Goal: Task Accomplishment & Management: Complete application form

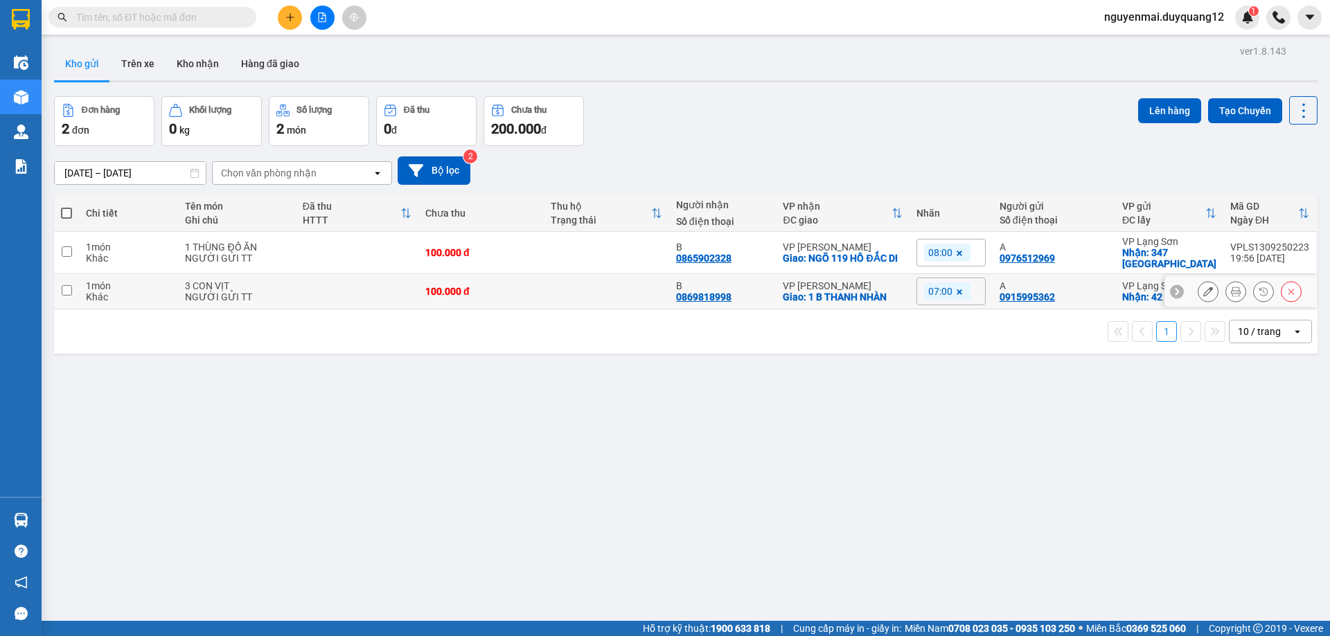
click at [69, 291] on input "checkbox" at bounding box center [67, 290] width 10 height 10
checkbox input "true"
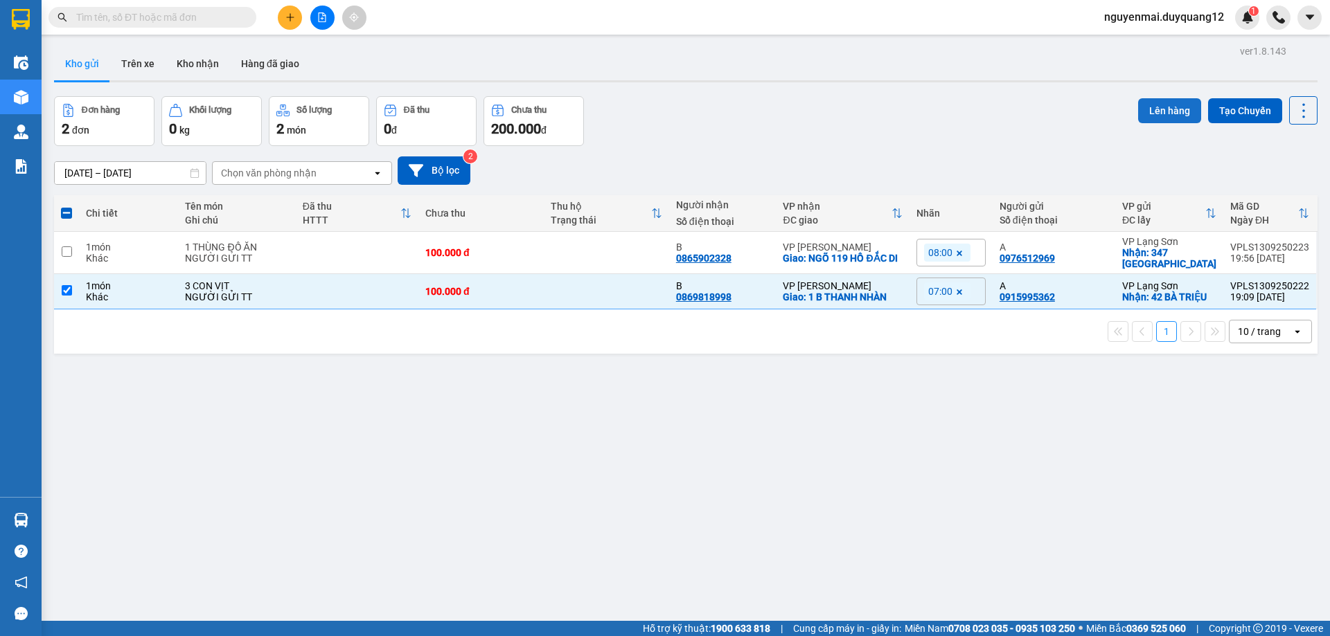
click at [1152, 112] on button "Lên hàng" at bounding box center [1169, 110] width 63 height 25
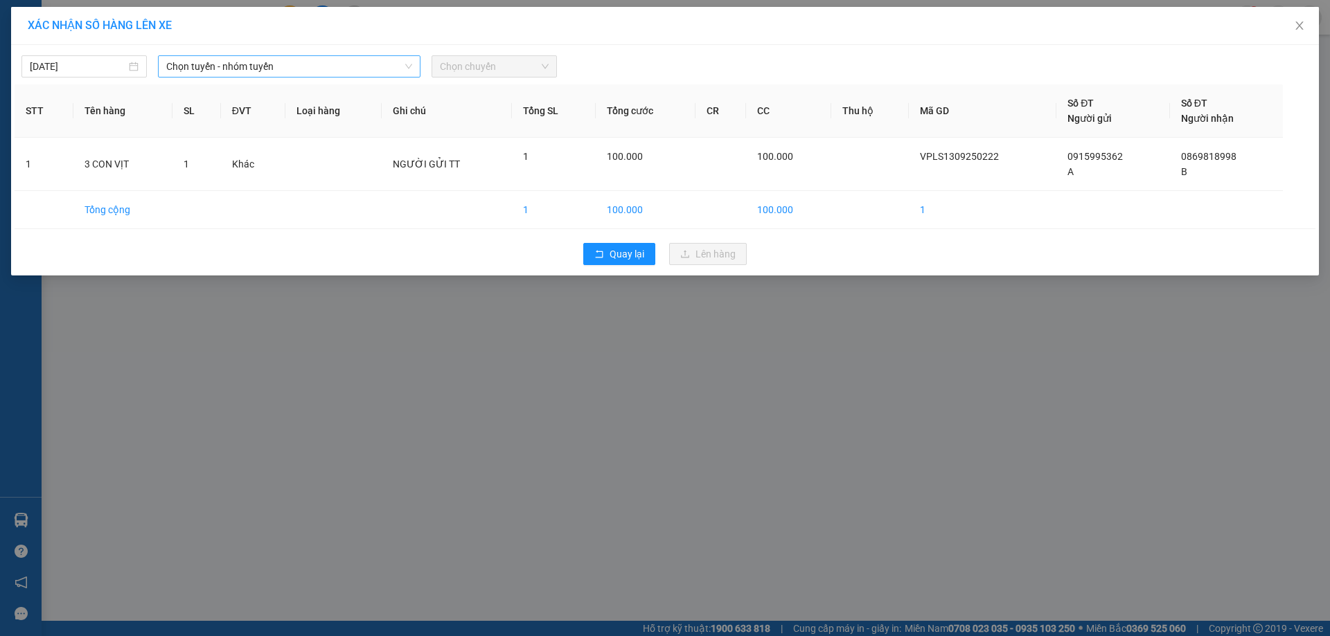
click at [363, 71] on span "Chọn tuyến - nhóm tuyến" at bounding box center [289, 66] width 246 height 21
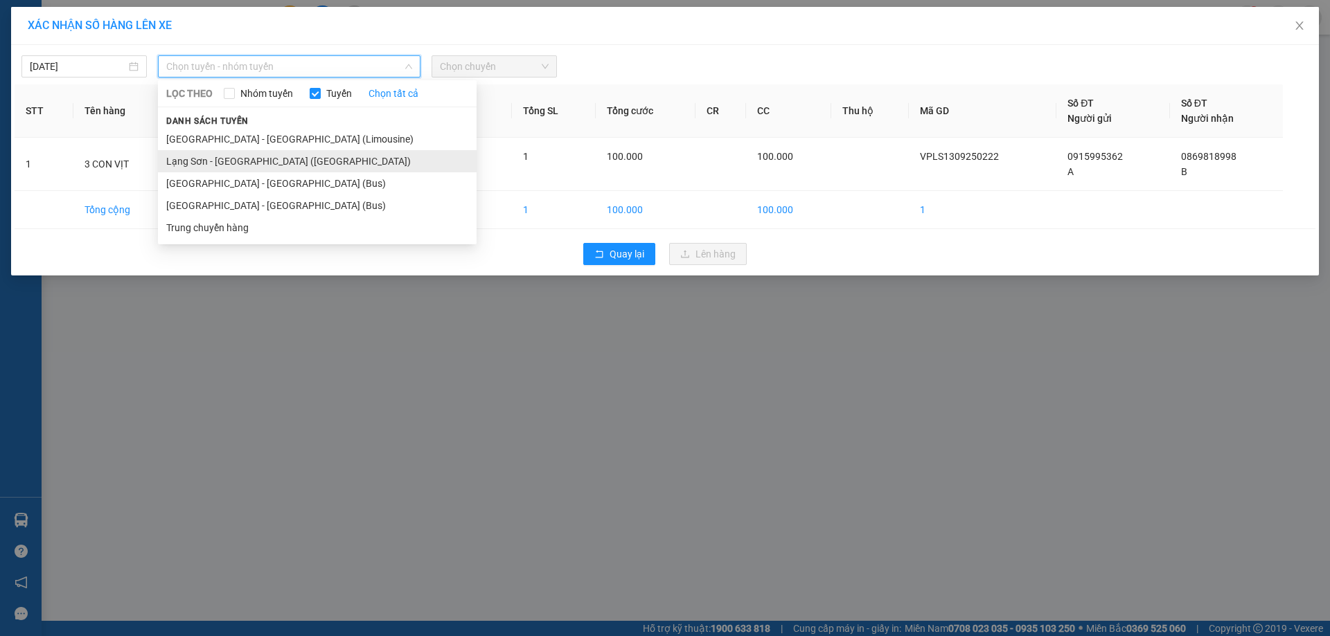
click at [299, 154] on li "Lạng Sơn - [GEOGRAPHIC_DATA] ([GEOGRAPHIC_DATA])" at bounding box center [317, 161] width 319 height 22
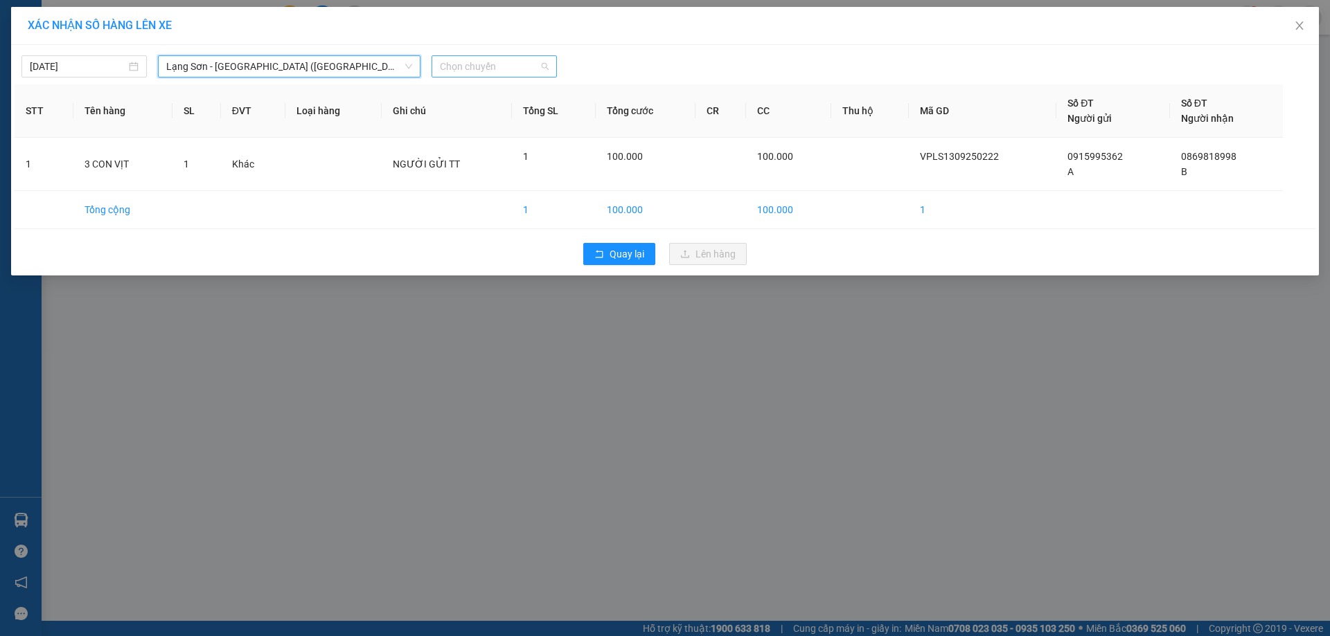
click at [508, 71] on span "Chọn chuyến" at bounding box center [494, 66] width 109 height 21
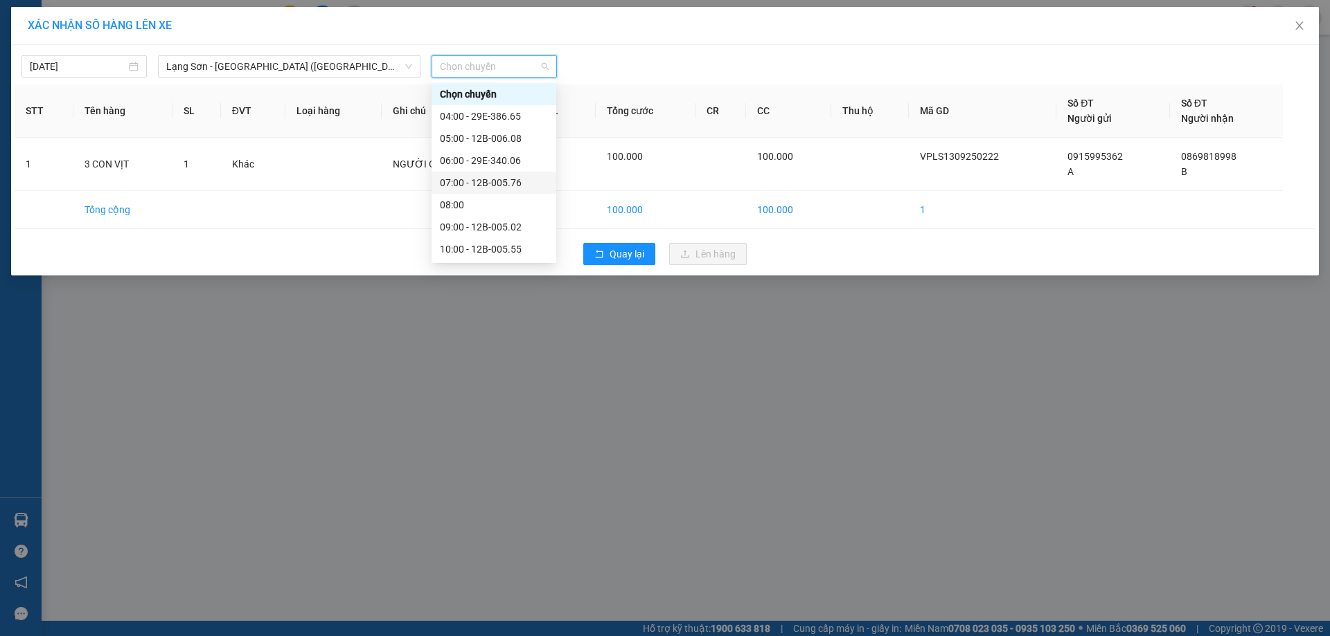
click at [506, 183] on div "07:00 - 12B-005.76" at bounding box center [494, 182] width 108 height 15
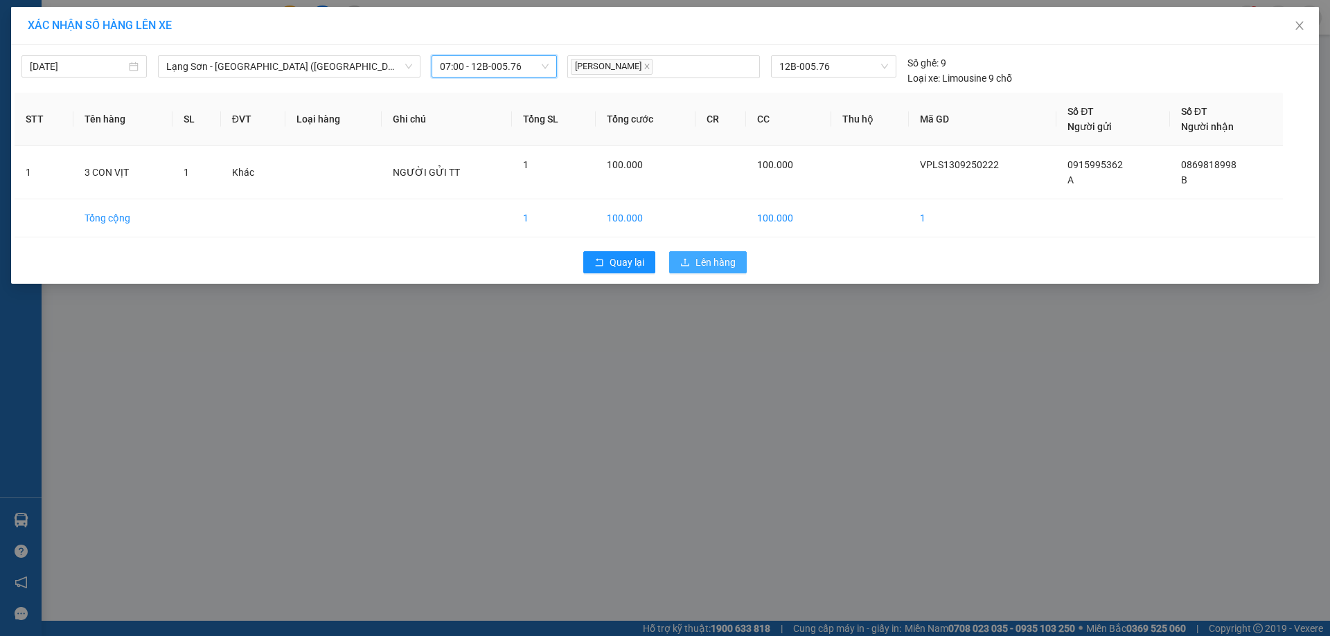
click at [689, 260] on icon "upload" at bounding box center [685, 263] width 10 height 10
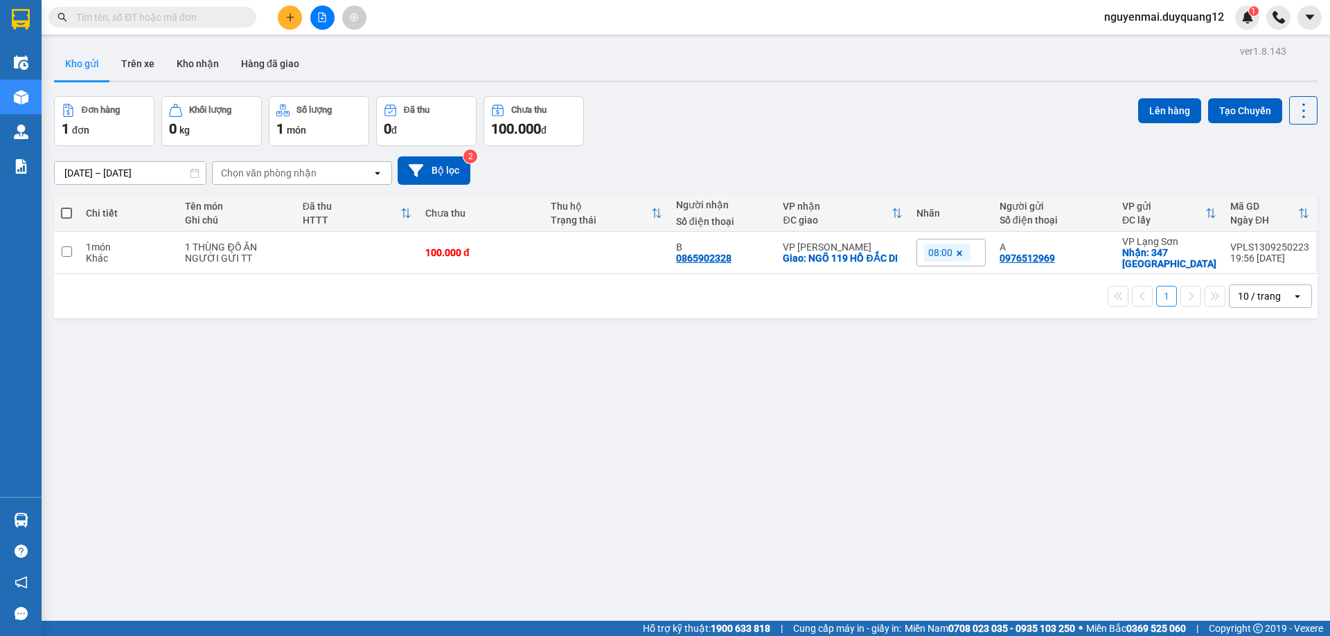
paste input "0388960556"
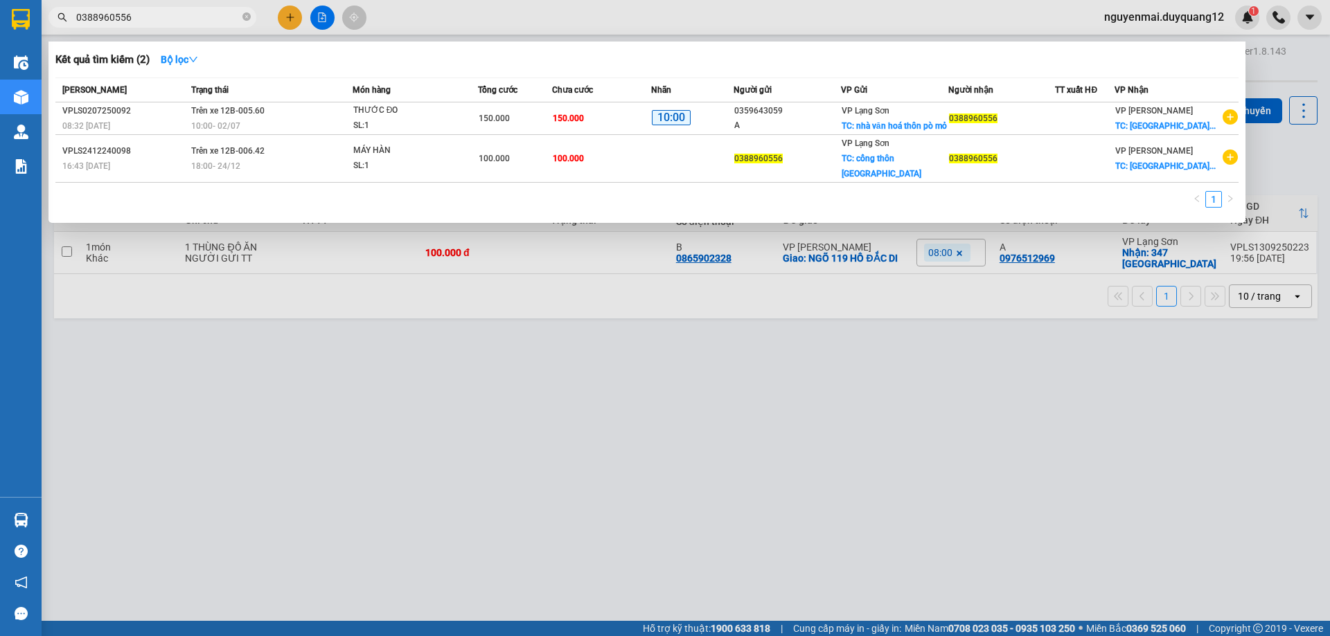
type input "0388960556"
click at [215, 332] on div at bounding box center [665, 318] width 1330 height 636
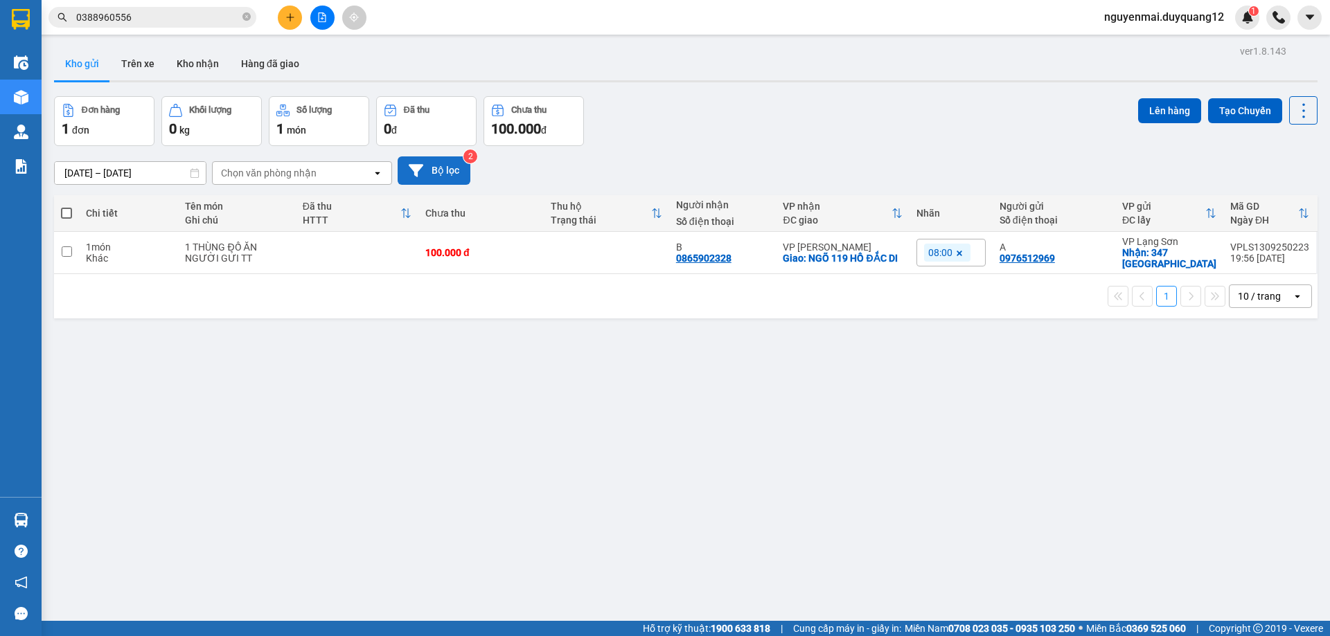
click at [443, 163] on button "Bộ lọc" at bounding box center [434, 171] width 73 height 28
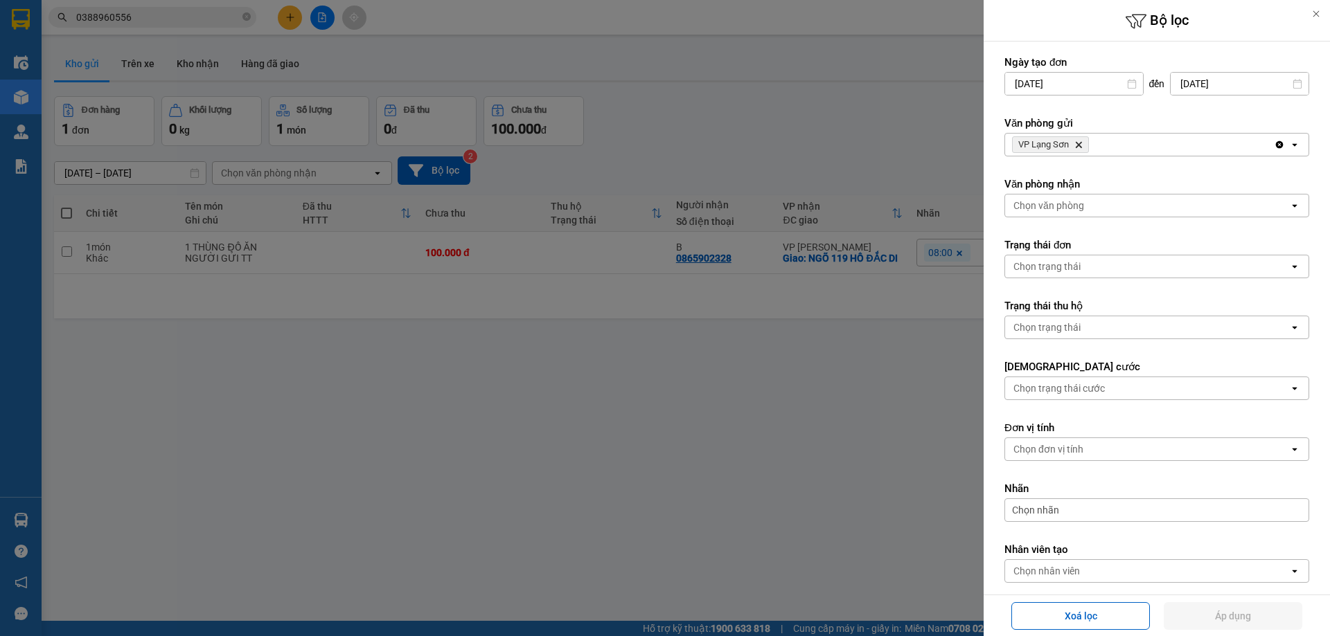
click at [1148, 141] on div "VP Lạng Sơn Delete" at bounding box center [1139, 145] width 269 height 22
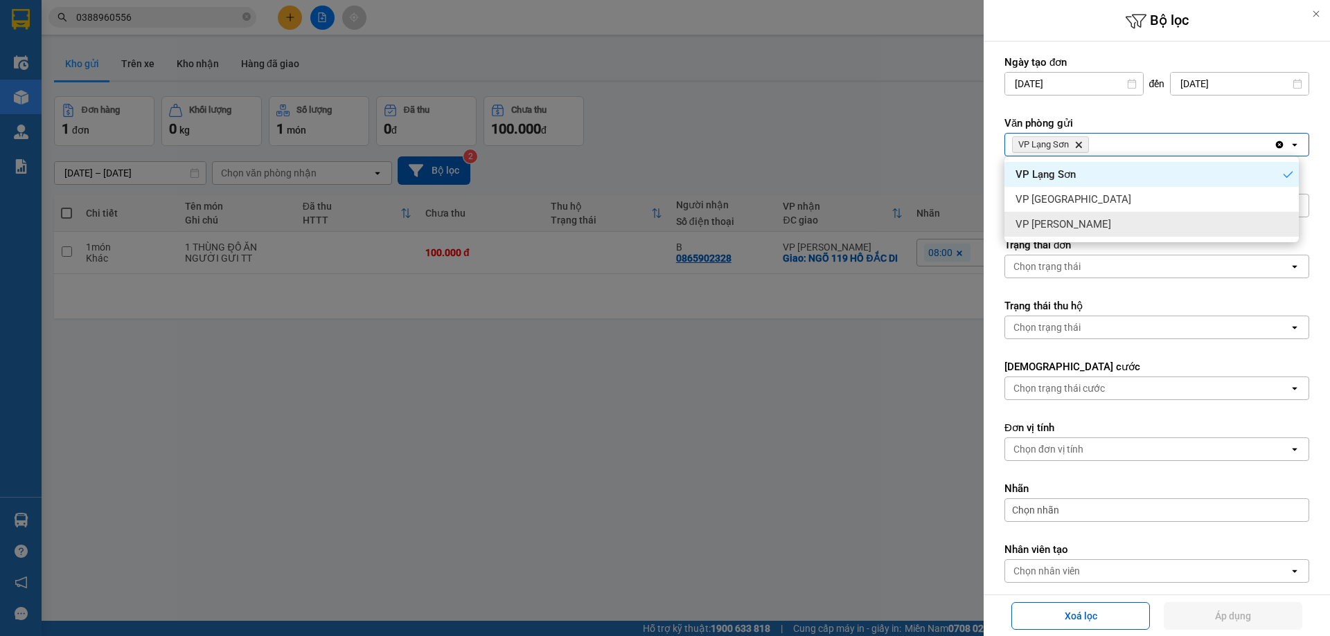
click at [1092, 219] on div "VP [PERSON_NAME]" at bounding box center [1151, 224] width 294 height 25
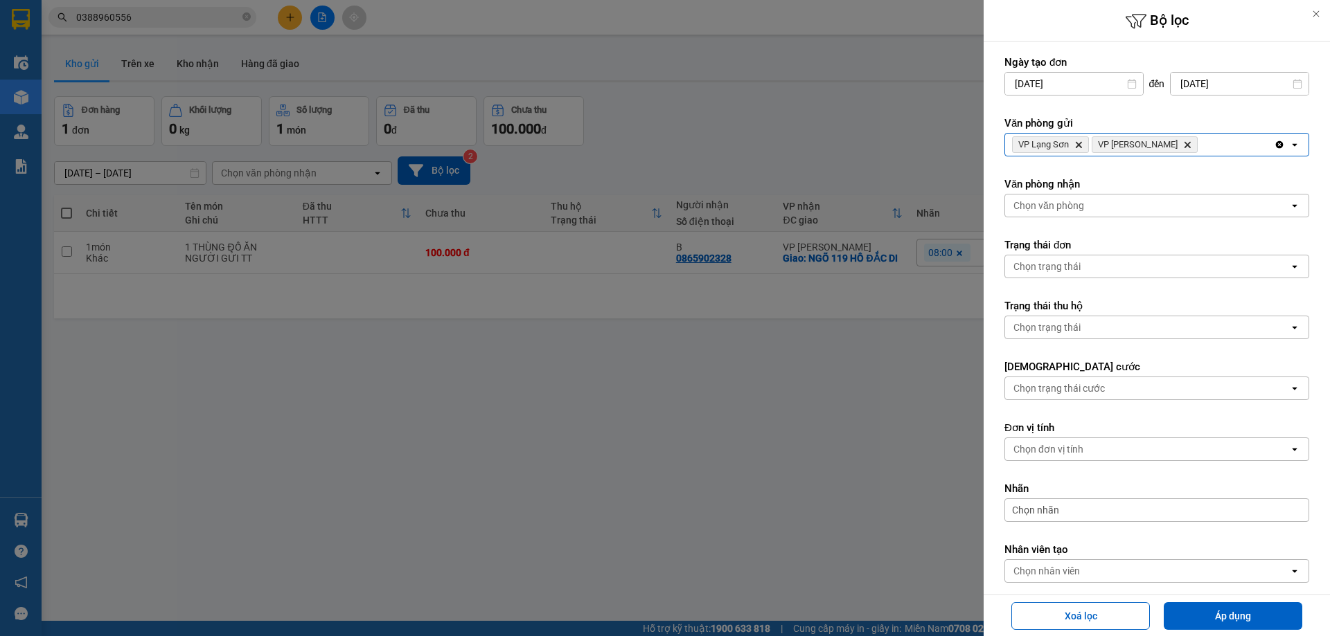
click at [1066, 201] on div "Chọn văn phòng" at bounding box center [1048, 206] width 71 height 14
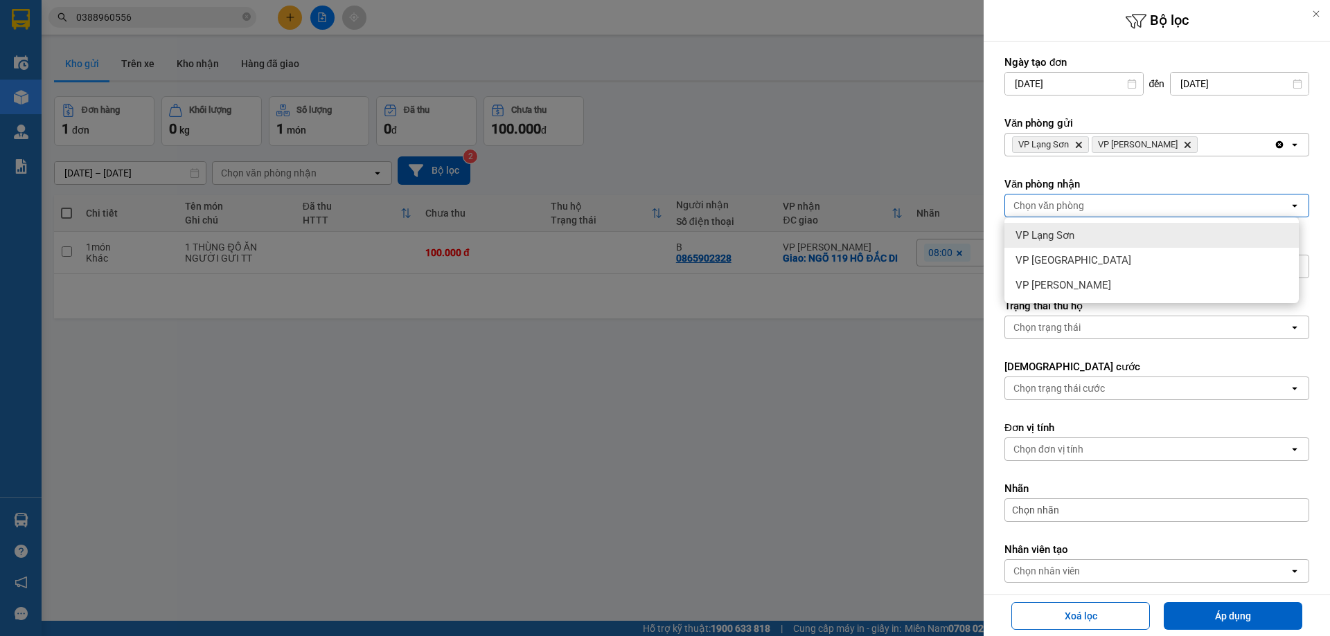
click at [1051, 231] on span "VP Lạng Sơn" at bounding box center [1044, 236] width 59 height 14
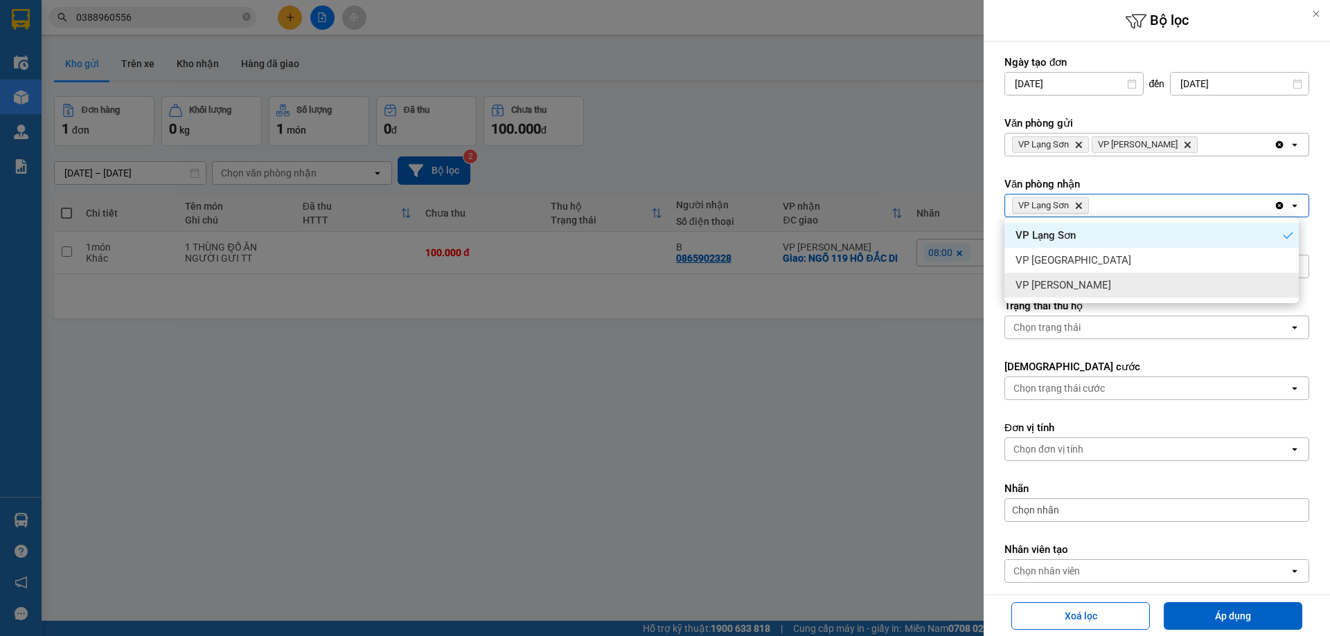
click at [1060, 284] on span "VP [PERSON_NAME]" at bounding box center [1063, 285] width 96 height 14
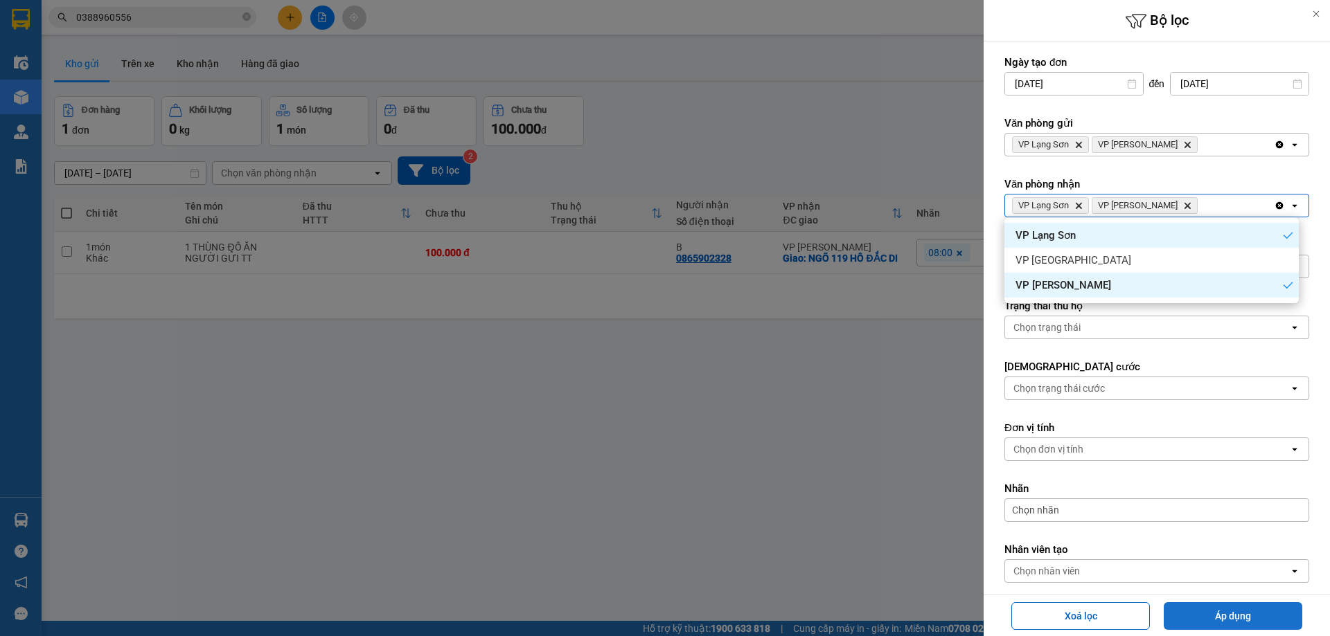
click at [1209, 618] on button "Áp dụng" at bounding box center [1233, 617] width 139 height 28
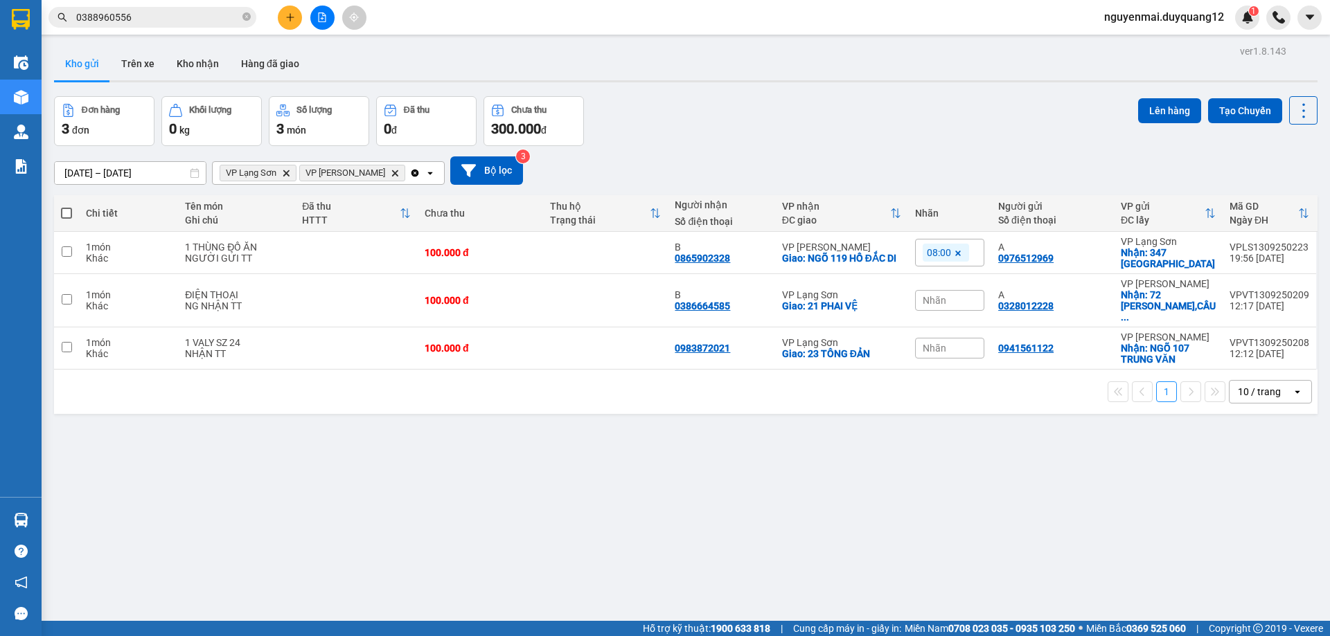
click at [148, 15] on input "0388960556" at bounding box center [157, 17] width 163 height 15
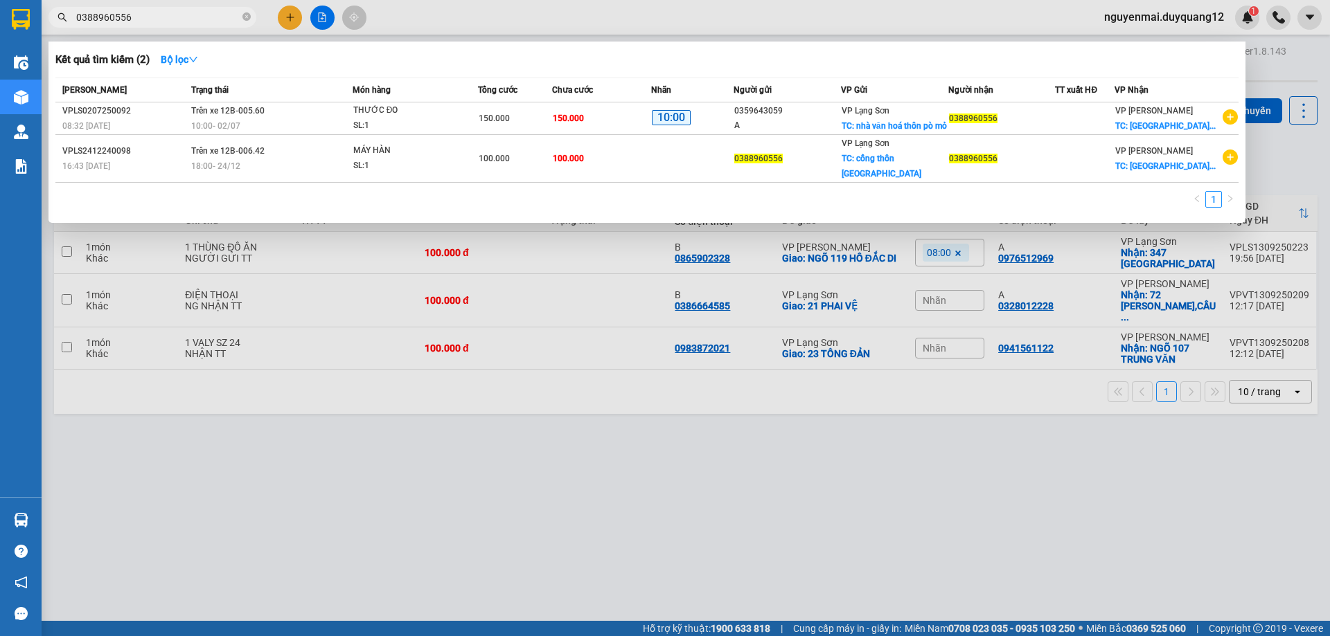
click at [148, 15] on input "0388960556" at bounding box center [157, 17] width 163 height 15
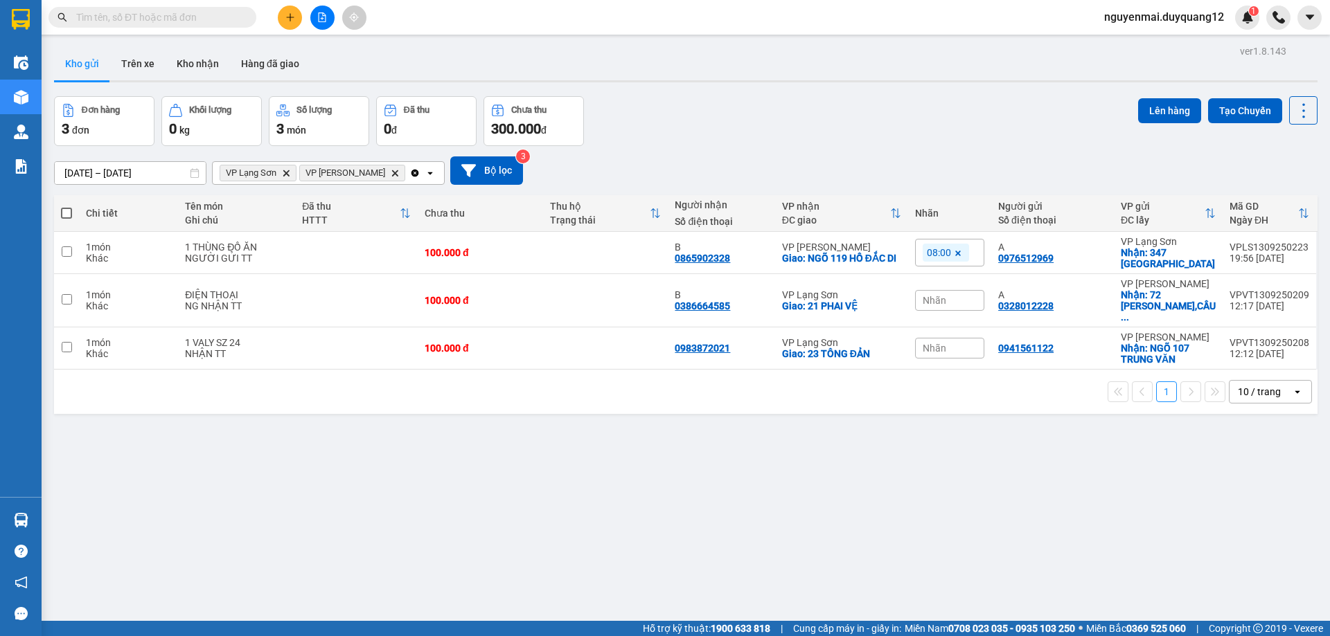
paste input "0388960556"
type input "0388960556"
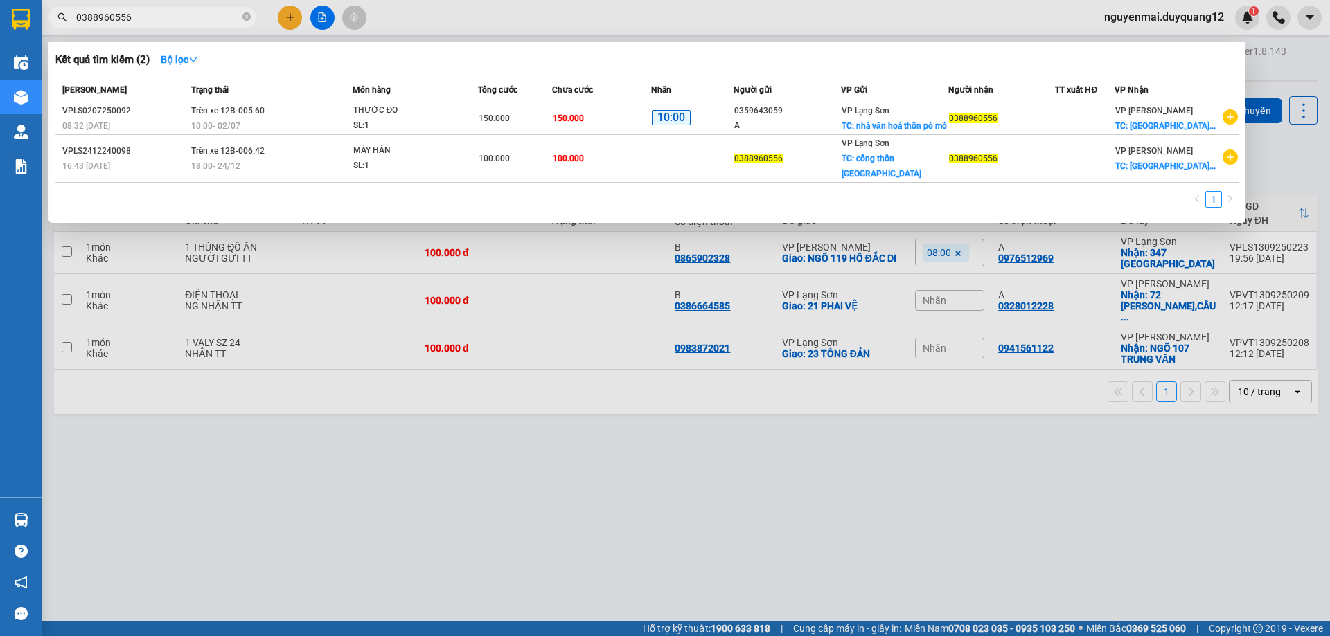
click at [292, 21] on div at bounding box center [665, 318] width 1330 height 636
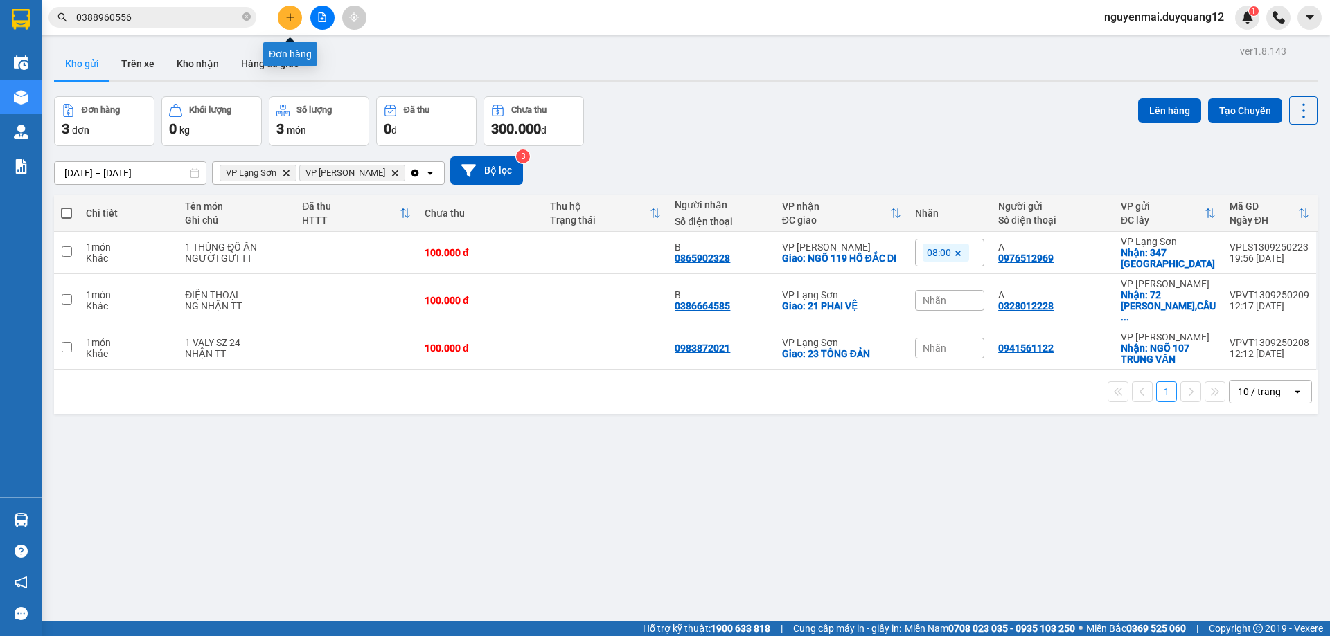
click at [292, 21] on icon "plus" at bounding box center [290, 17] width 10 height 10
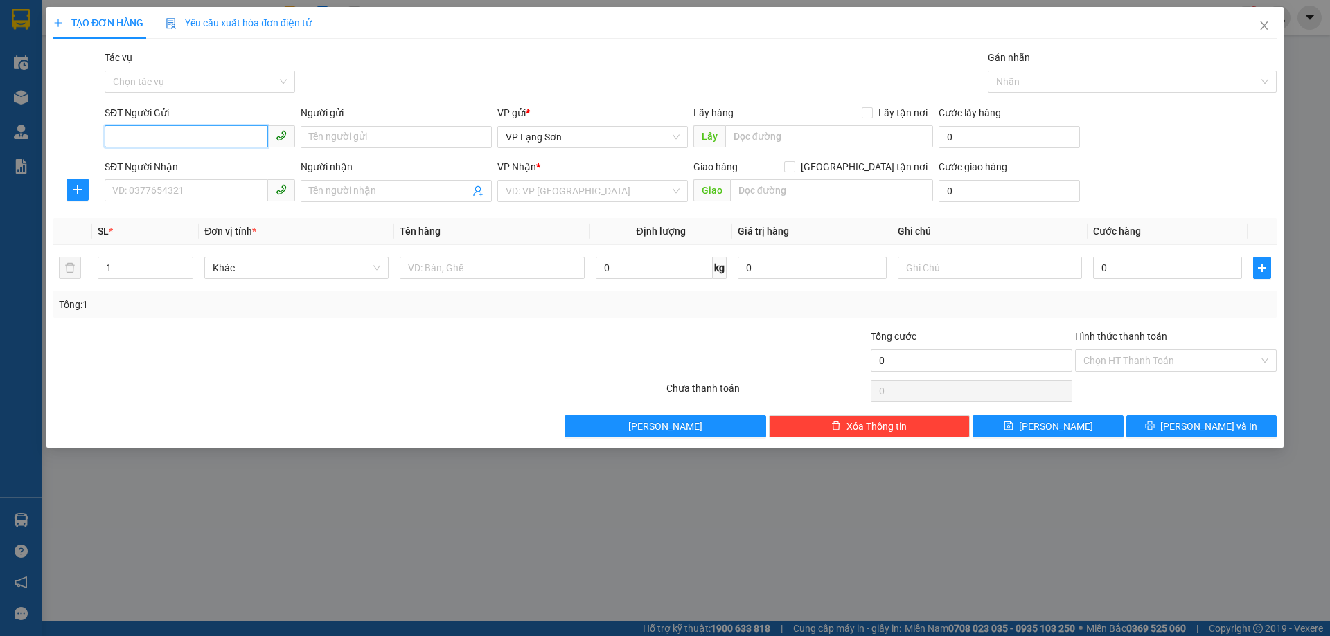
paste input "0388960556"
type input "0388960556"
click at [751, 139] on input "text" at bounding box center [829, 136] width 208 height 22
type input "D"
type input "ĐH BACH KHOA HN"
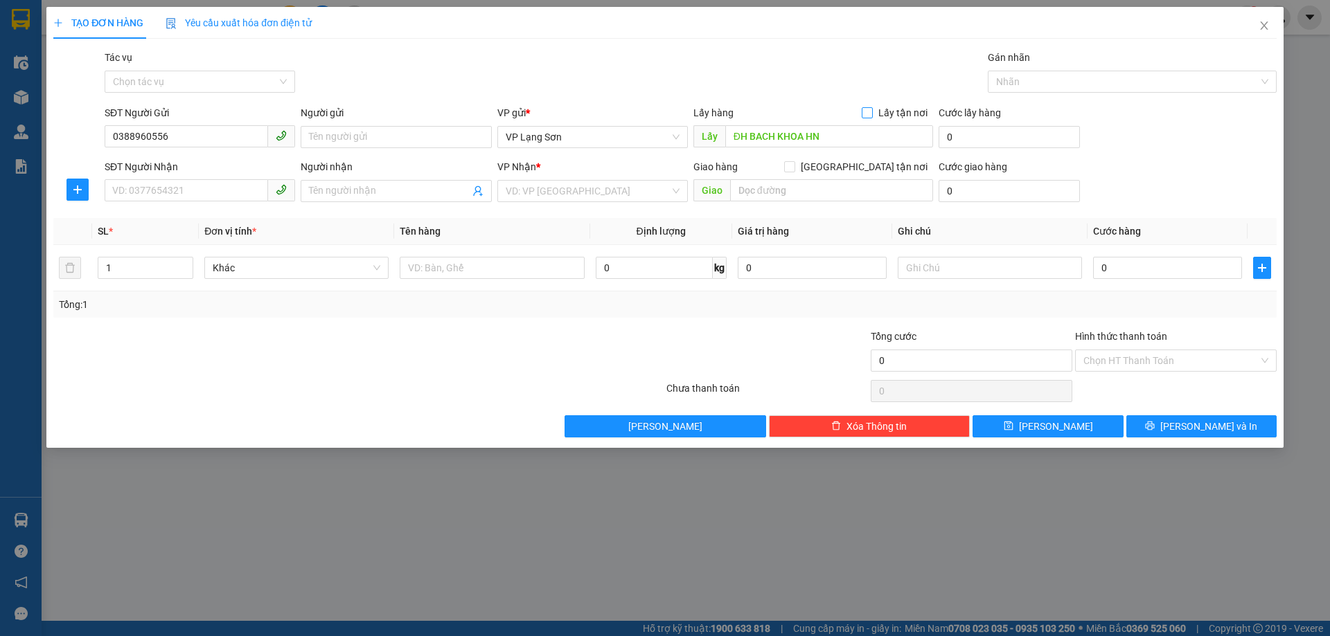
click at [871, 111] on input "Lấy tận nơi" at bounding box center [867, 112] width 10 height 10
checkbox input "true"
click at [794, 166] on input "[GEOGRAPHIC_DATA] tận nơi" at bounding box center [789, 166] width 10 height 10
checkbox input "true"
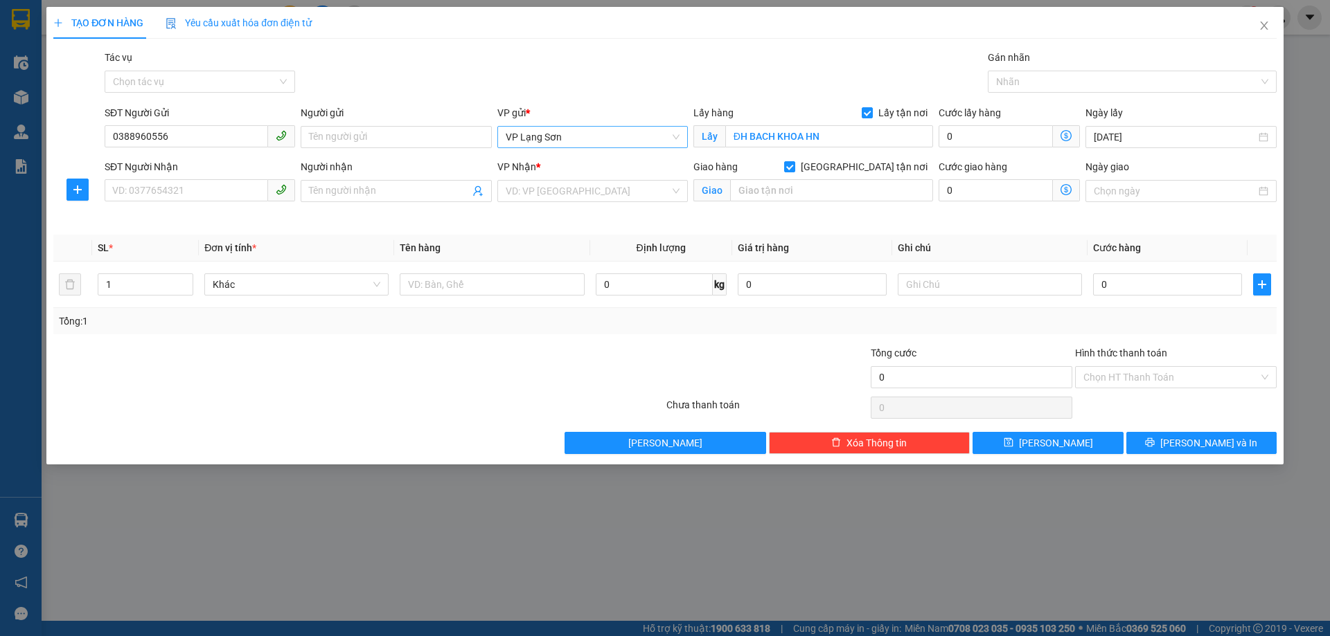
click at [676, 136] on span "VP Lạng Sơn" at bounding box center [593, 137] width 174 height 21
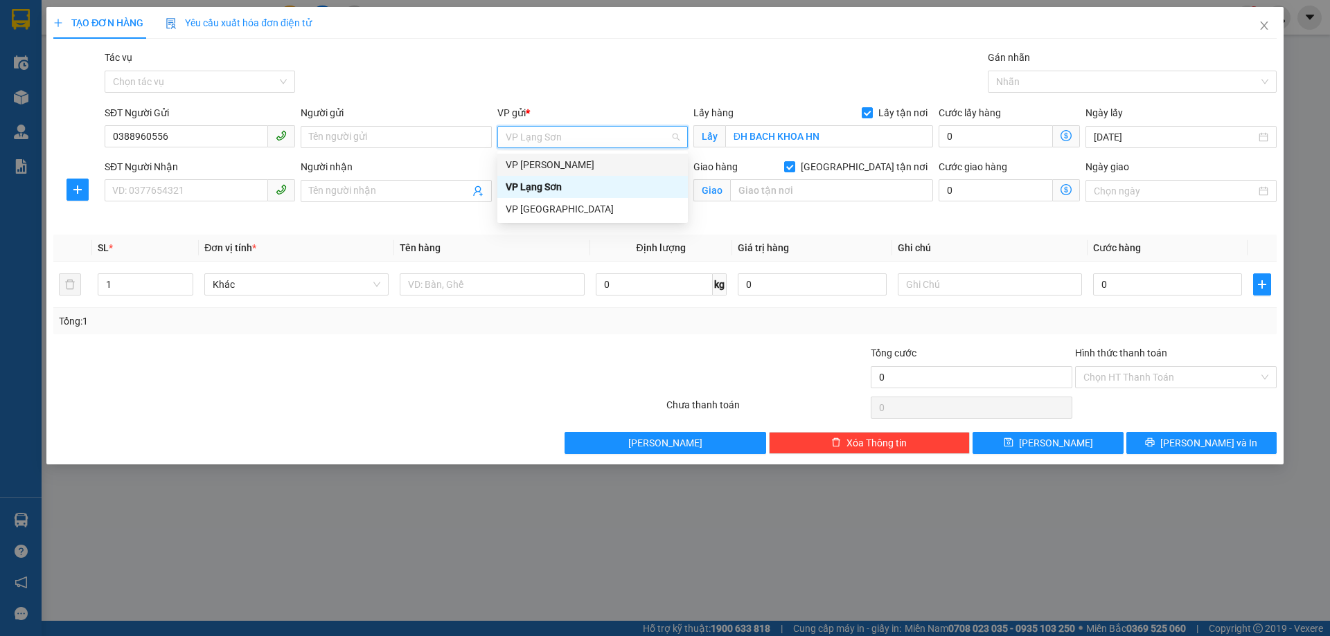
click at [592, 168] on div "VP [PERSON_NAME]" at bounding box center [593, 164] width 174 height 15
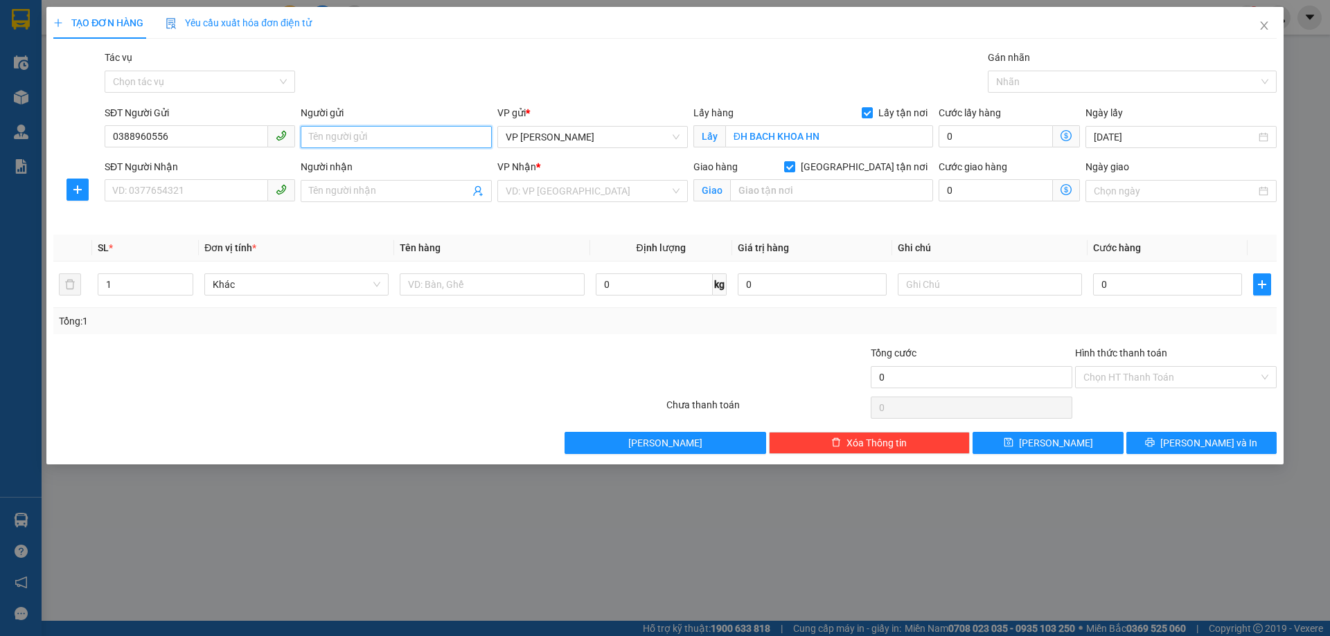
click at [426, 134] on input "Người gửi" at bounding box center [396, 137] width 190 height 22
type input "A"
click at [393, 202] on div "Người nhận Tên người nhận" at bounding box center [396, 183] width 190 height 48
click at [398, 188] on input "Người nhận" at bounding box center [389, 191] width 160 height 15
click at [675, 191] on div "VD: VP [GEOGRAPHIC_DATA]" at bounding box center [592, 191] width 190 height 22
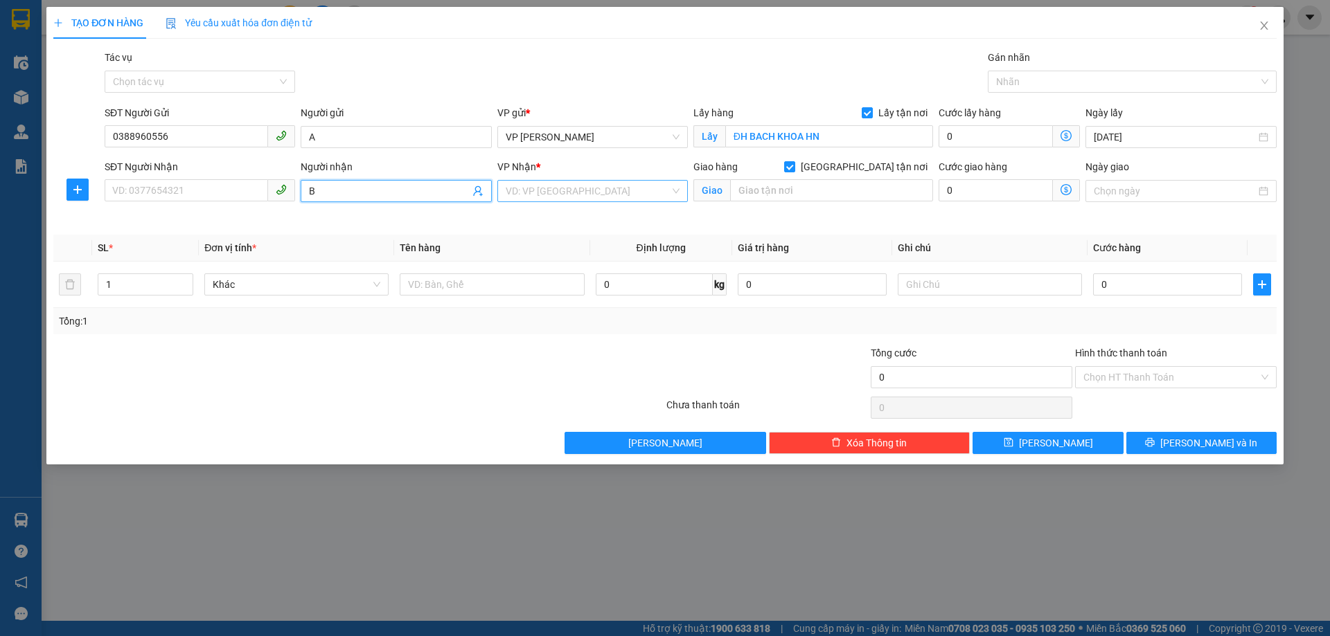
type input "B"
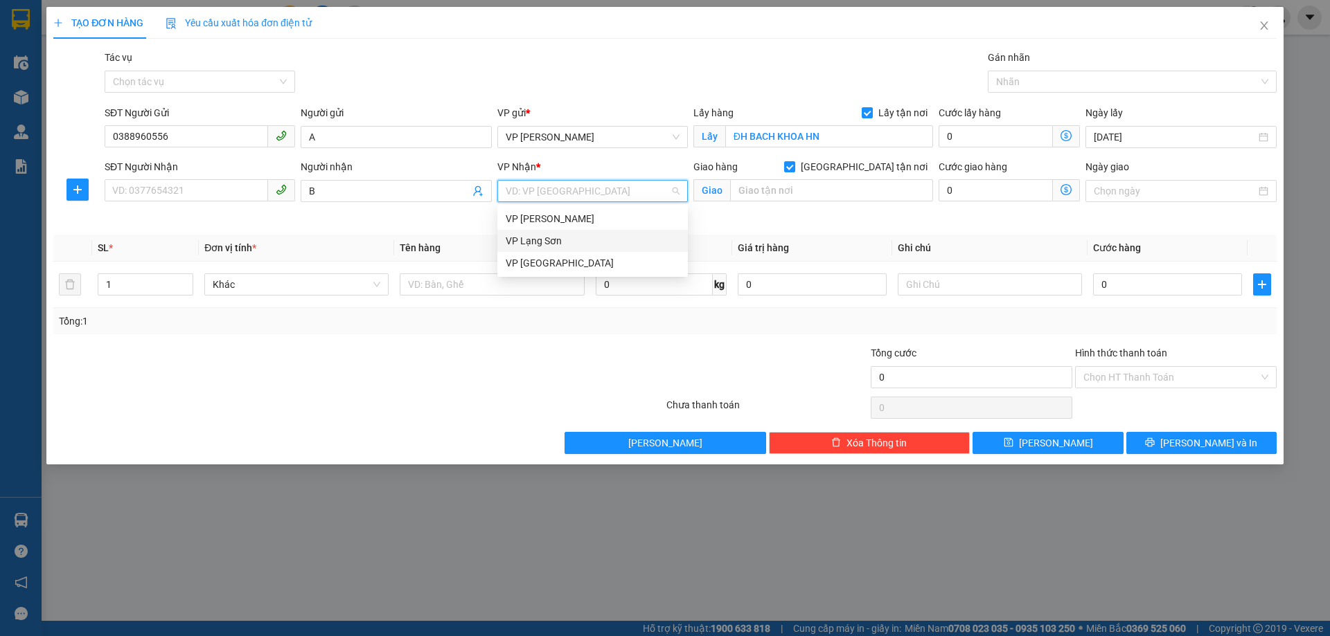
click at [587, 240] on div "VP Lạng Sơn" at bounding box center [593, 240] width 174 height 15
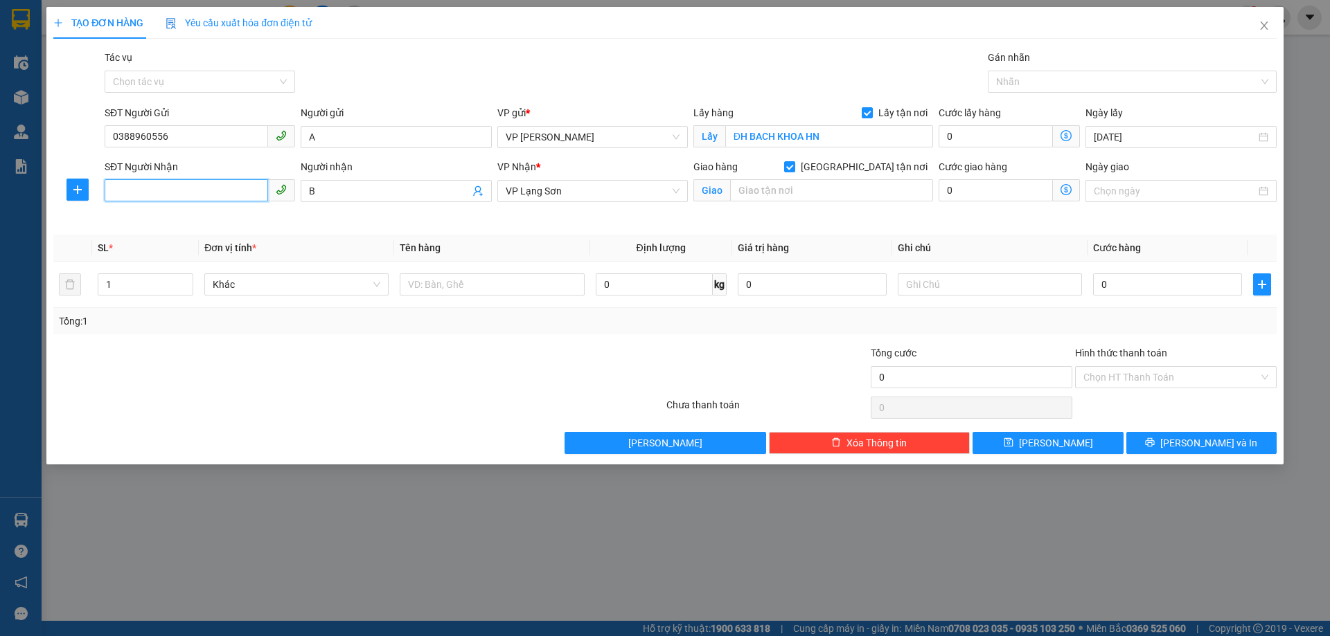
click at [181, 190] on input "SĐT Người Nhận" at bounding box center [186, 190] width 163 height 22
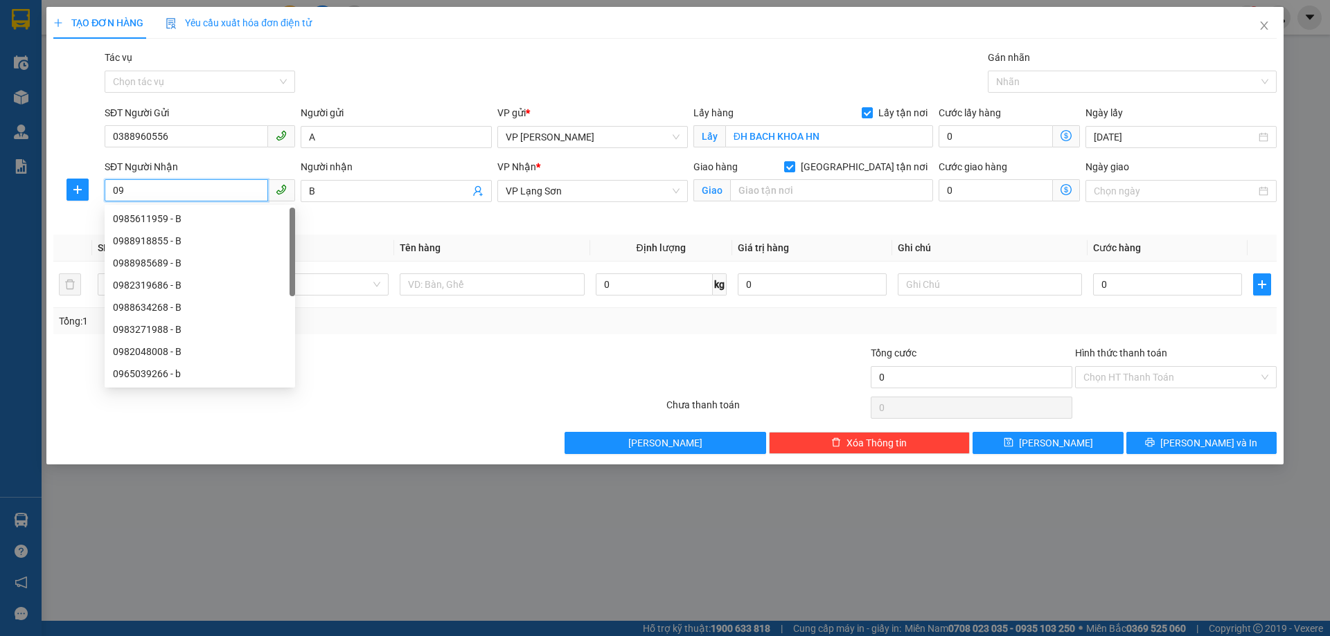
type input "0"
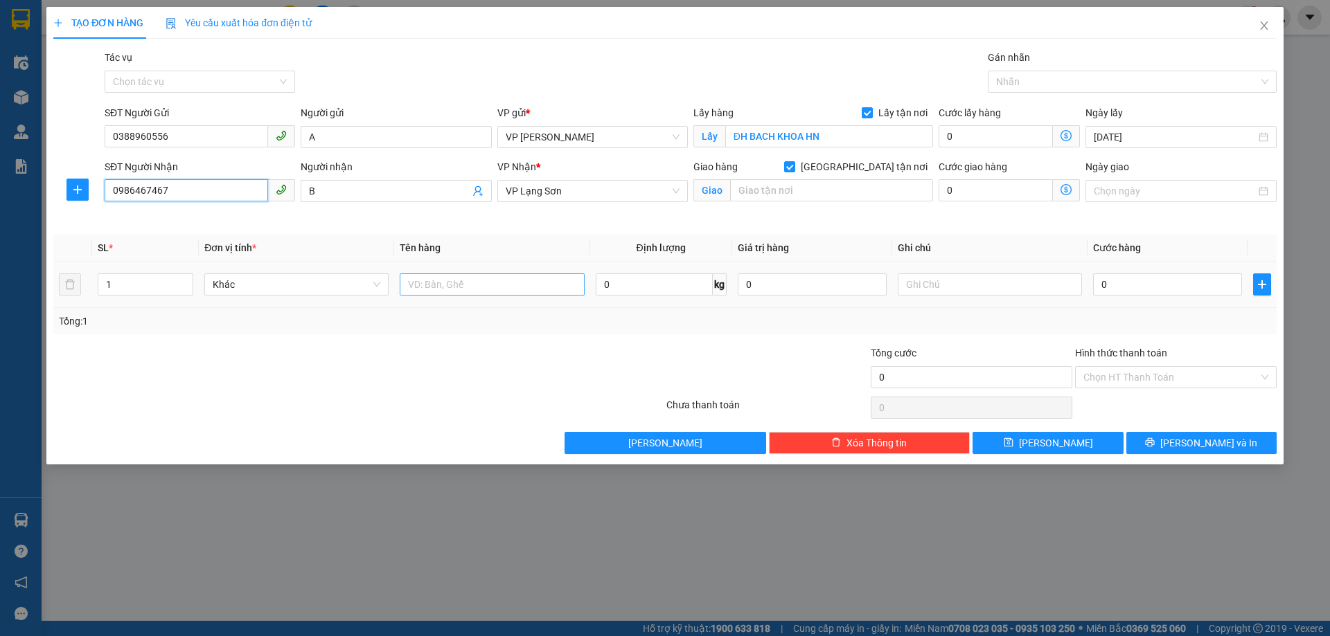
type input "0986467467"
click at [463, 280] on input "text" at bounding box center [492, 285] width 184 height 22
type input "T"
type input "D"
type input "ĐỒ"
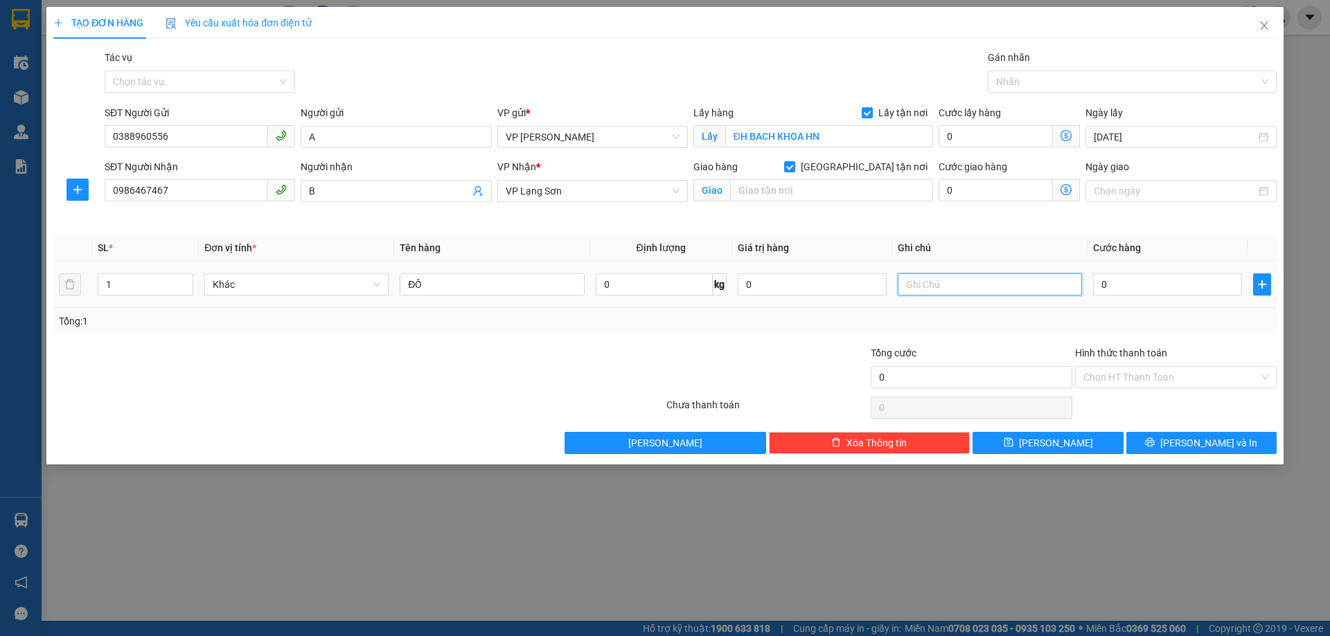
click at [970, 285] on input "text" at bounding box center [990, 285] width 184 height 22
type input "NG GỬI TT"
click at [807, 185] on input "text" at bounding box center [831, 190] width 203 height 22
type input "NVH PÒ MỎ"
click at [1135, 292] on input "0" at bounding box center [1167, 285] width 149 height 22
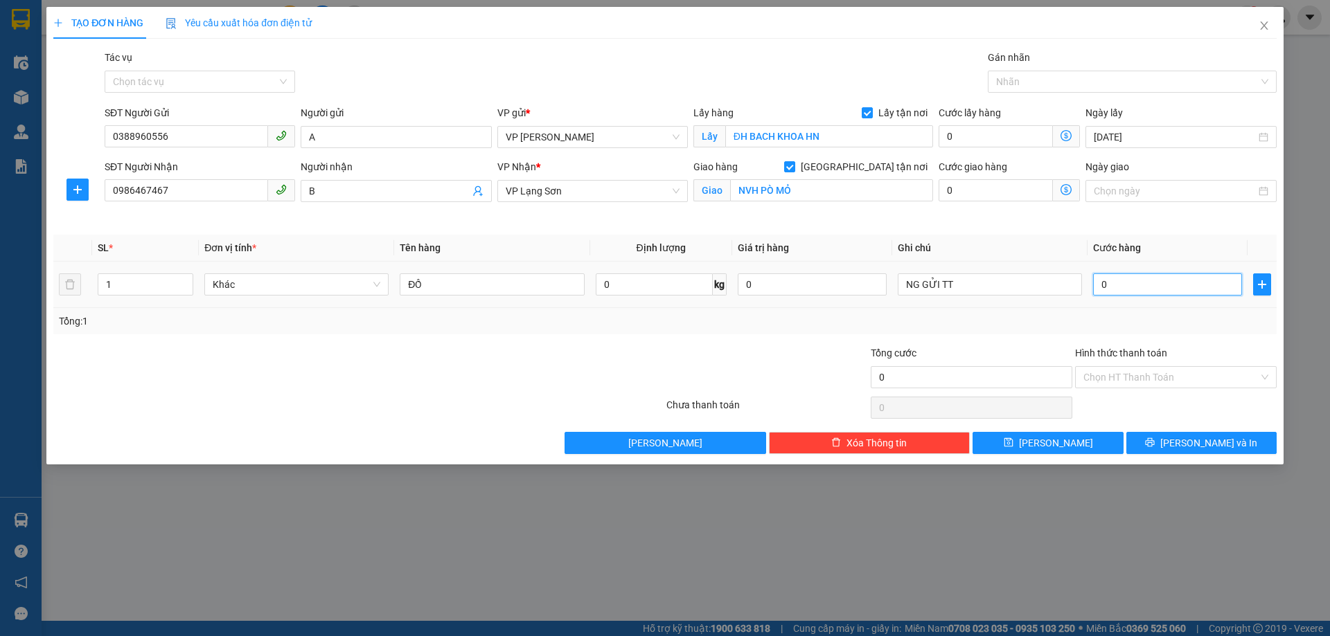
type input "1"
type input "10"
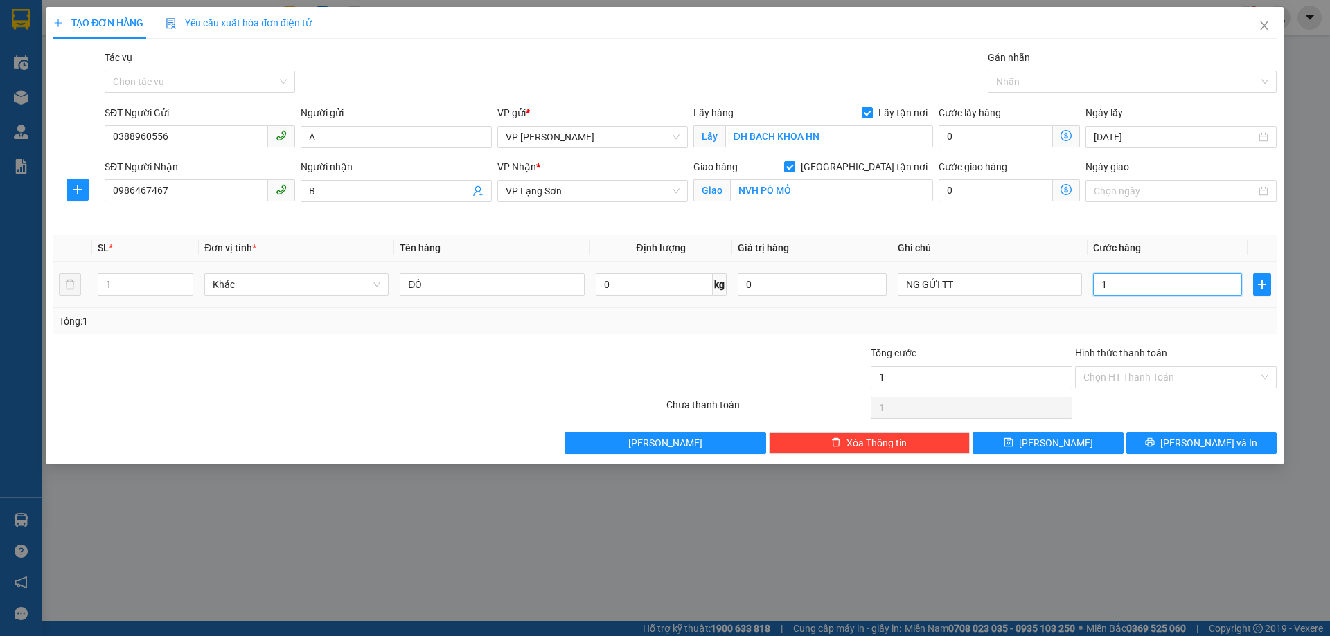
type input "10"
type input "100"
type input "1.000"
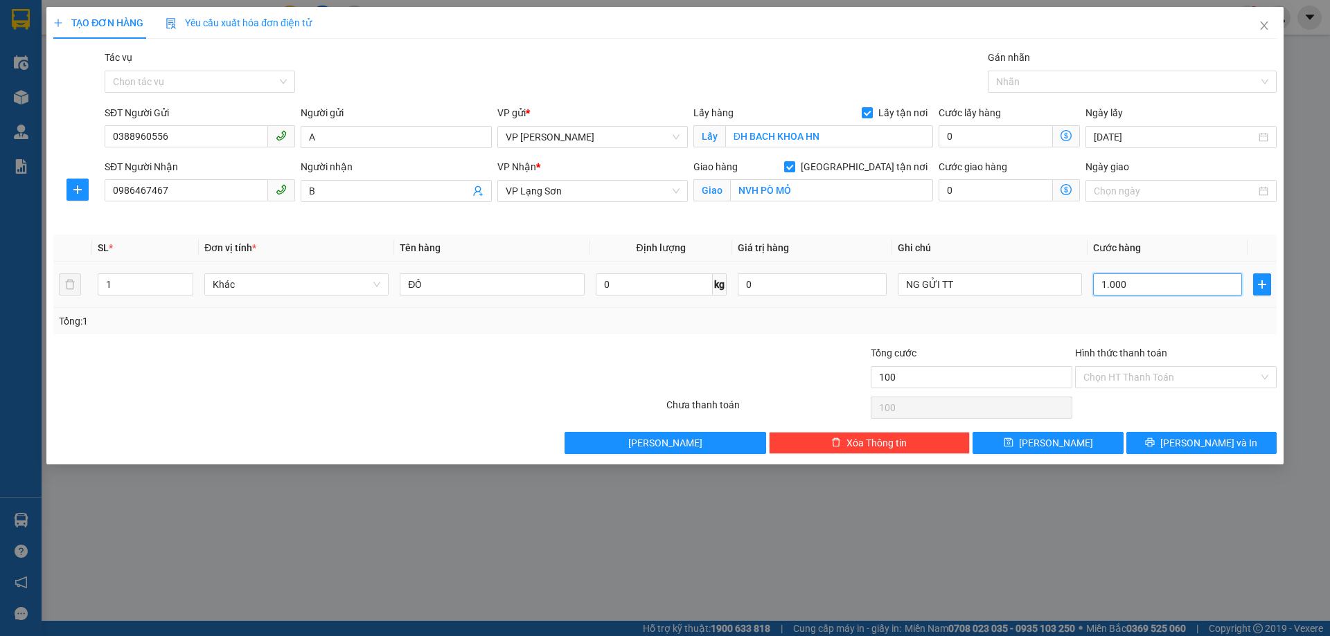
type input "1.000"
type input "10.000"
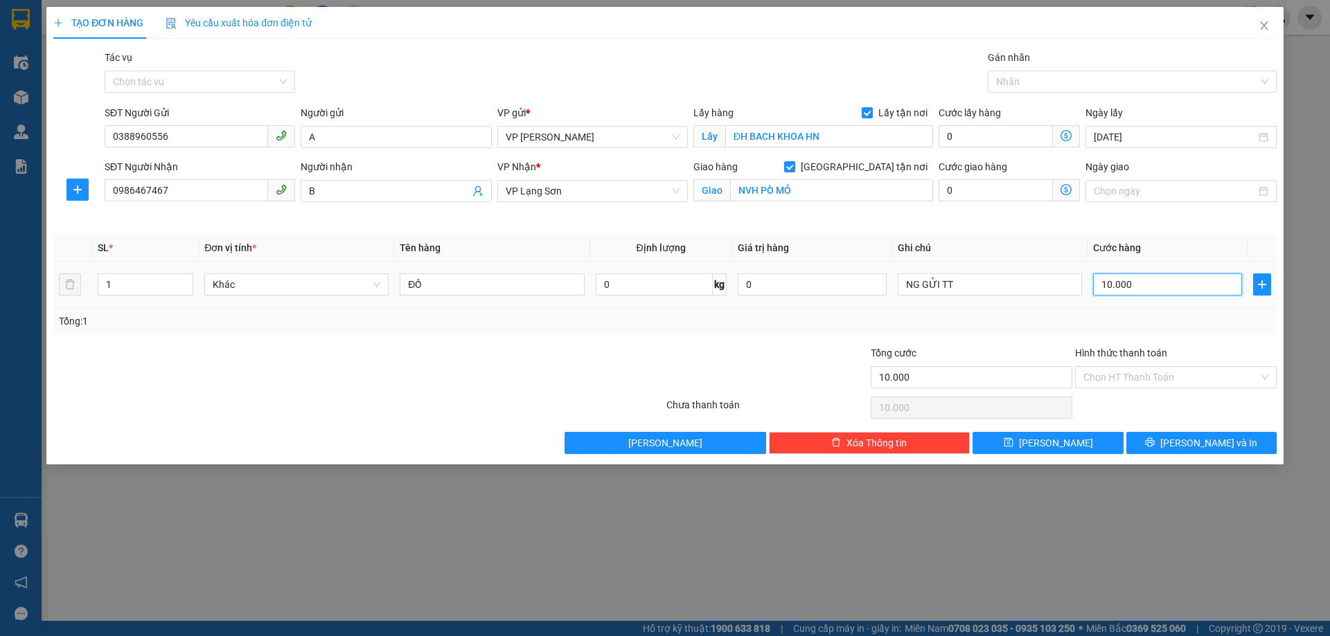
type input "100.000"
click at [1015, 443] on button "[PERSON_NAME]" at bounding box center [1047, 443] width 150 height 22
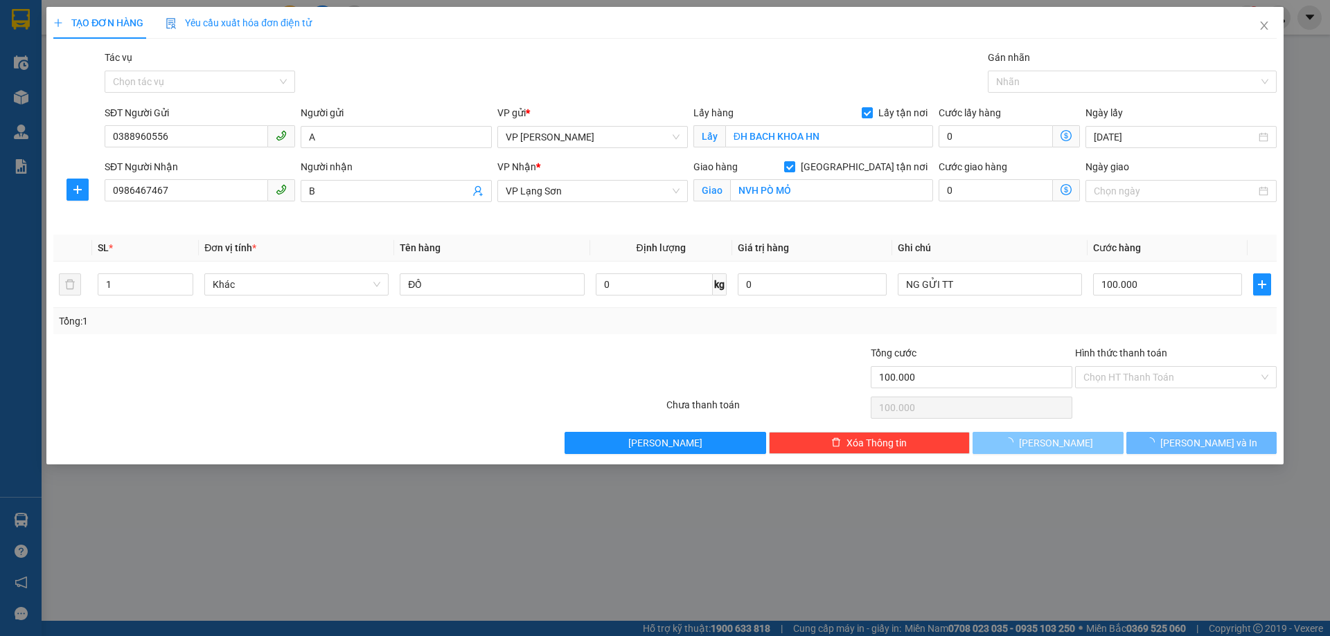
checkbox input "false"
type input "0"
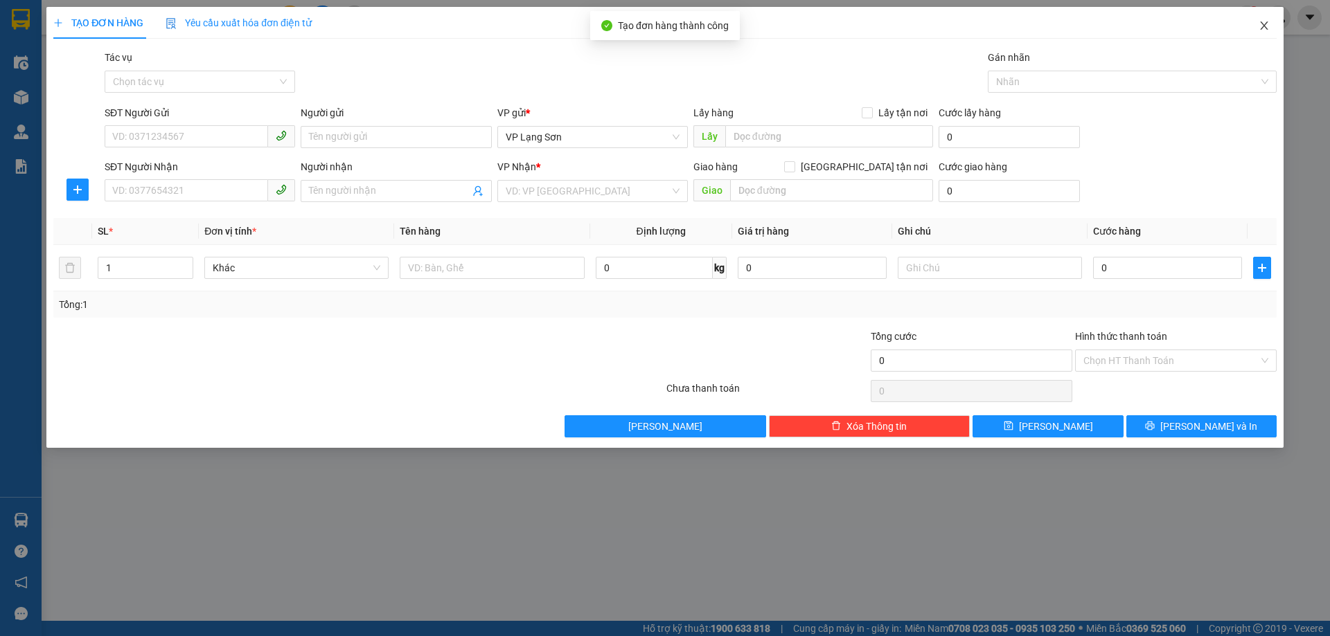
click at [1263, 26] on icon "close" at bounding box center [1264, 25] width 8 height 8
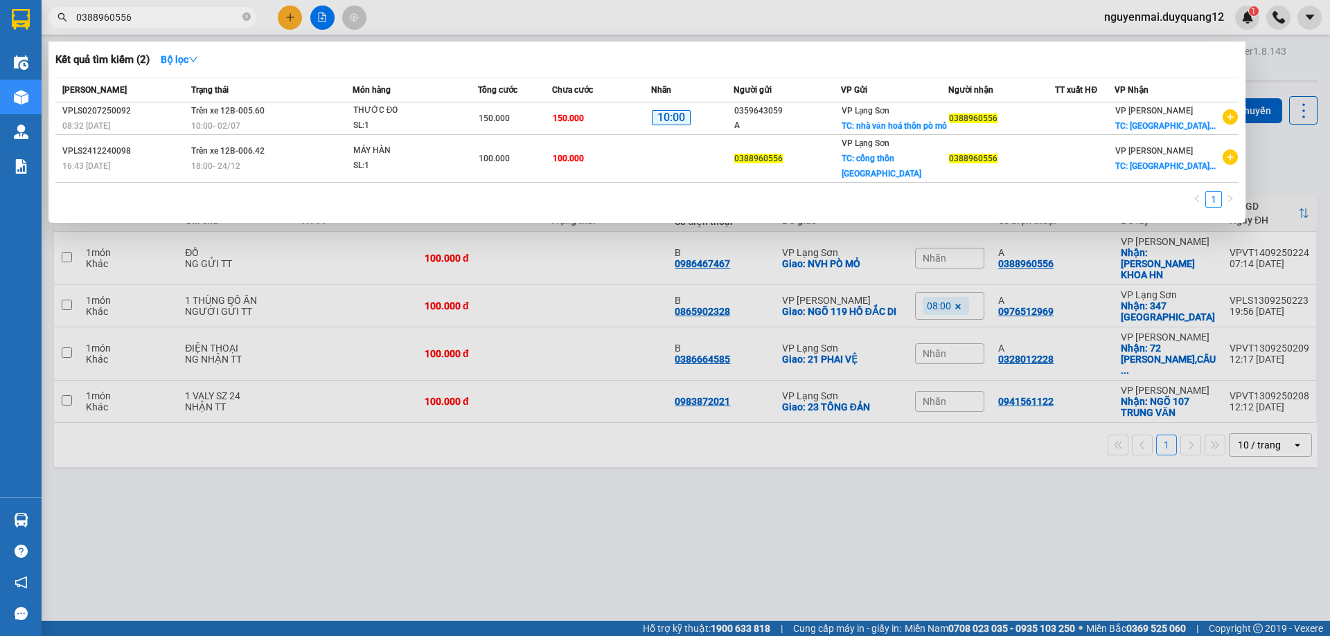
click at [182, 14] on input "0388960556" at bounding box center [157, 17] width 163 height 15
click at [1301, 163] on div at bounding box center [665, 318] width 1330 height 636
click at [162, 21] on input "0388960556" at bounding box center [157, 17] width 163 height 15
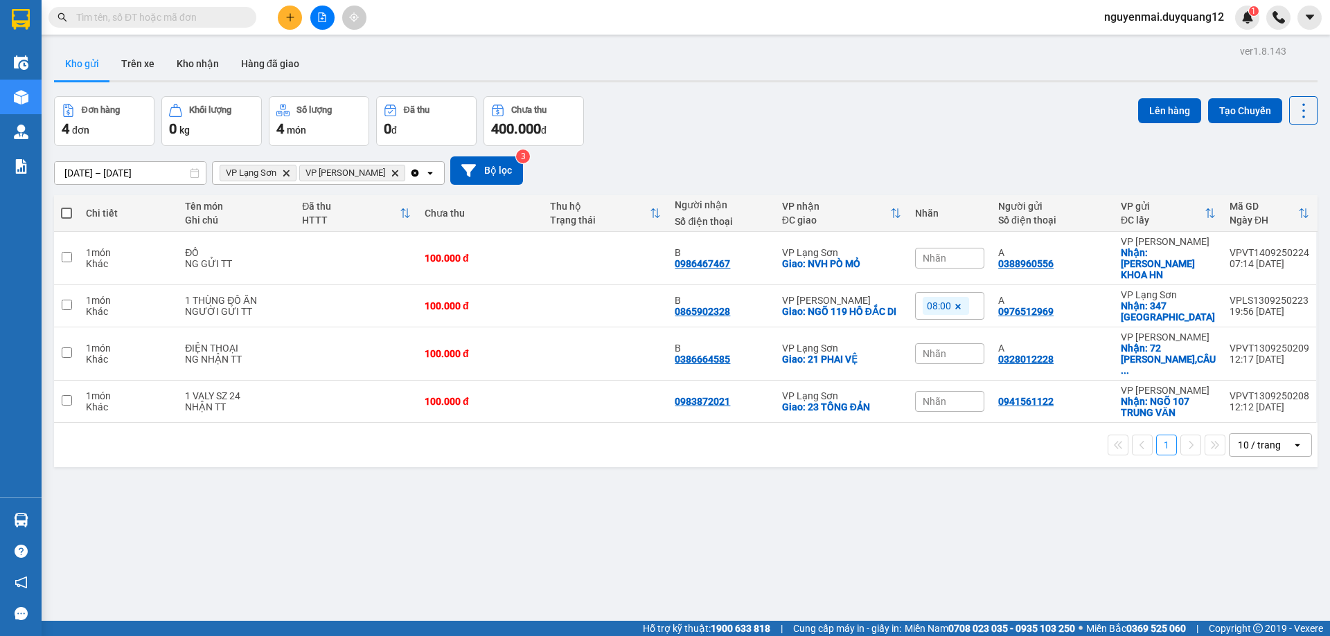
paste input "0347540123"
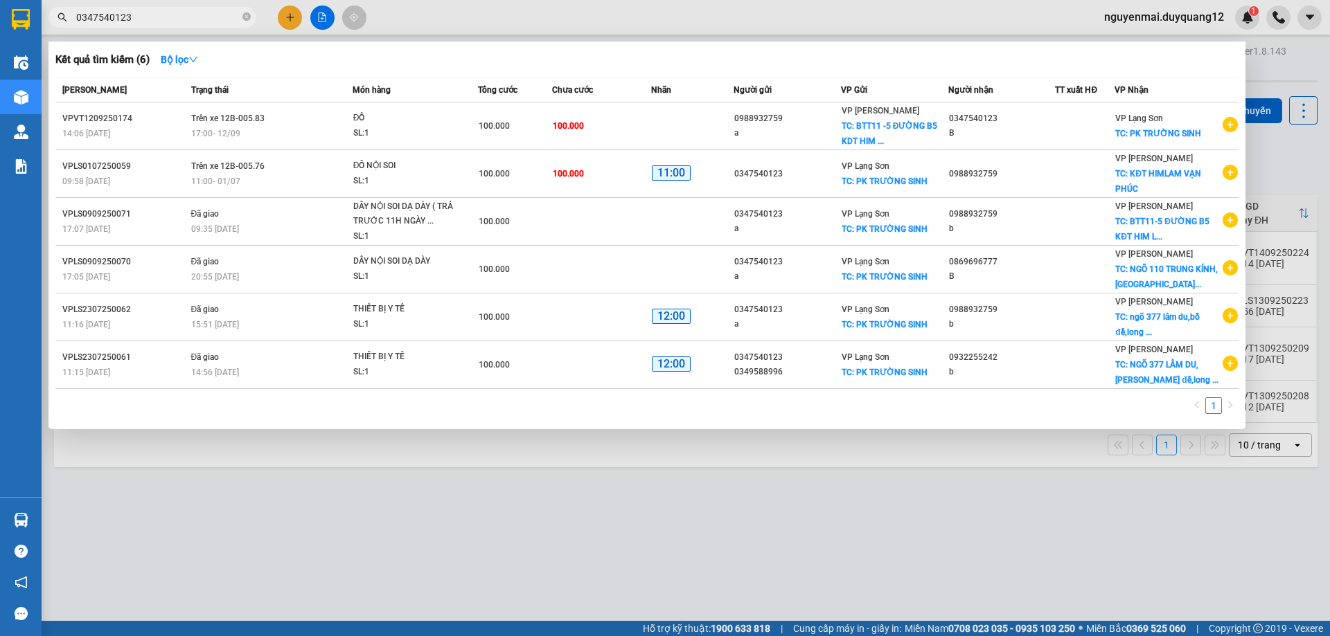
type input "0347540123"
click at [285, 17] on div at bounding box center [665, 318] width 1330 height 636
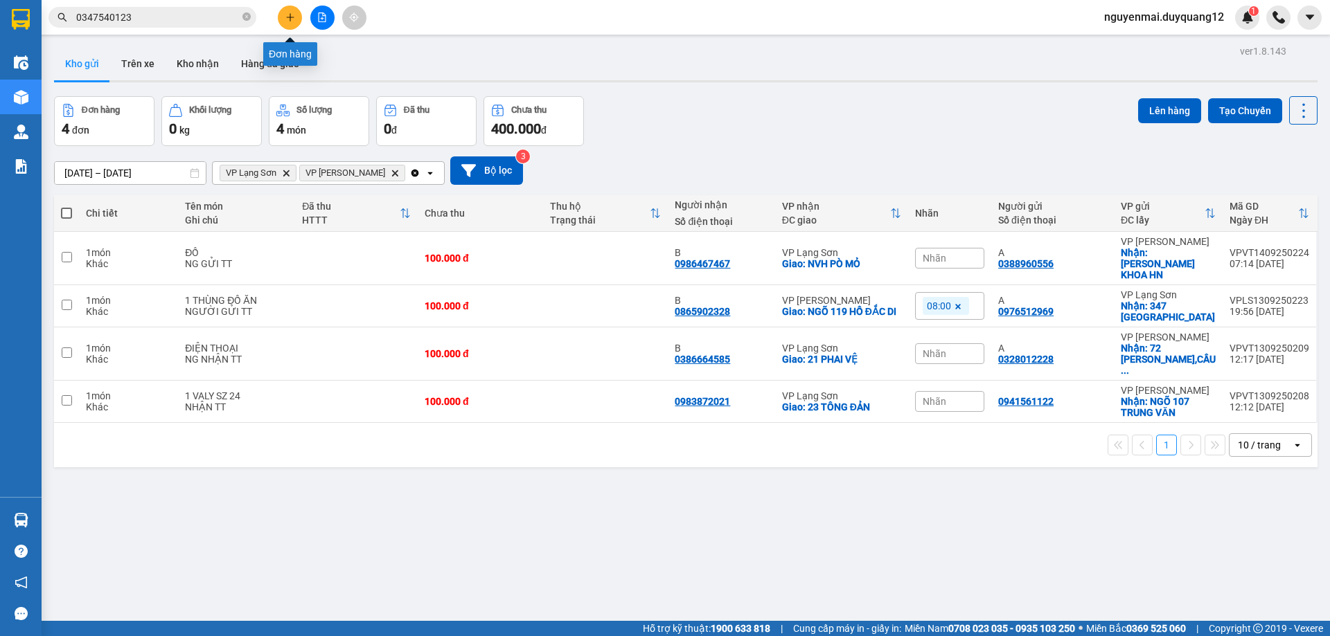
click at [287, 17] on icon "plus" at bounding box center [290, 17] width 10 height 10
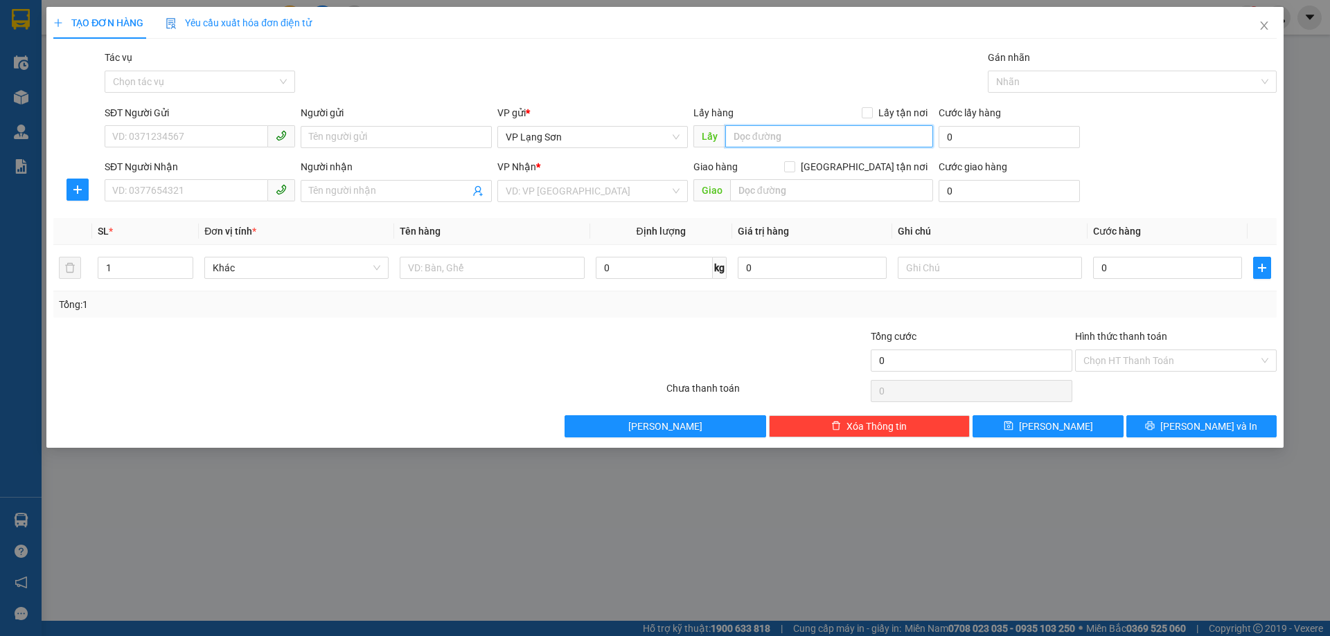
click at [736, 135] on input "text" at bounding box center [829, 136] width 208 height 22
type input "NGÕ 110 TRUNG KÍNH"
click at [871, 111] on input "Lấy tận nơi" at bounding box center [867, 112] width 10 height 10
checkbox input "true"
click at [794, 168] on input "[GEOGRAPHIC_DATA] tận nơi" at bounding box center [789, 166] width 10 height 10
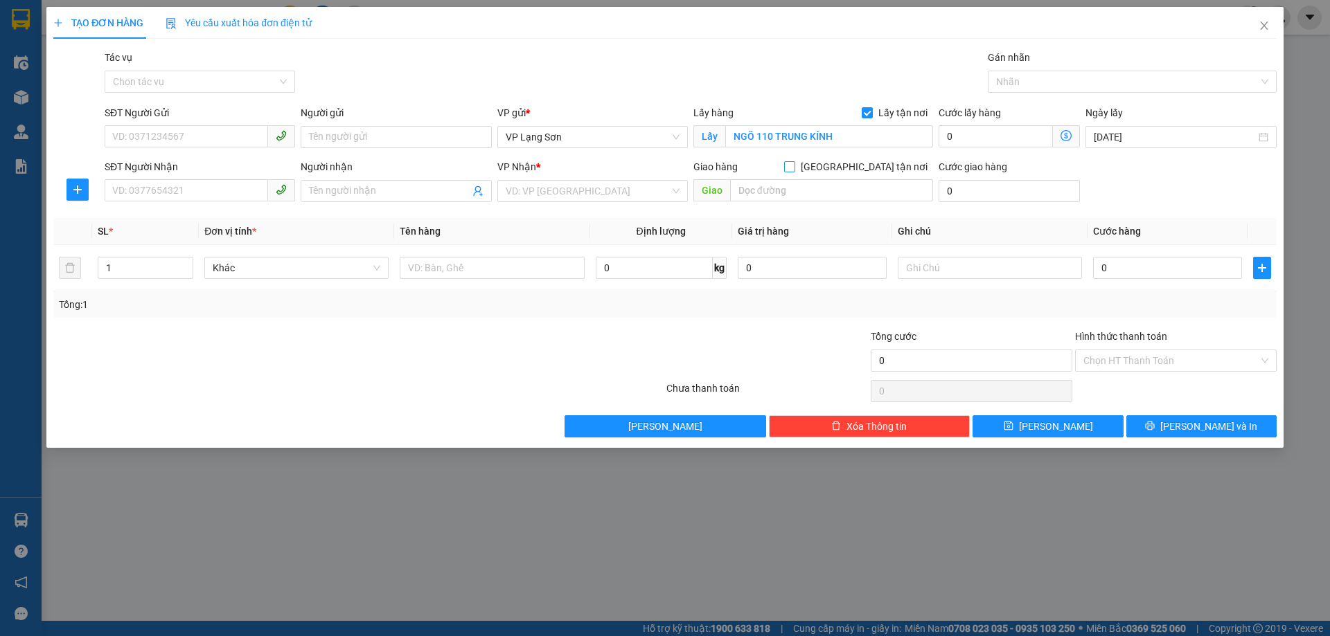
checkbox input "true"
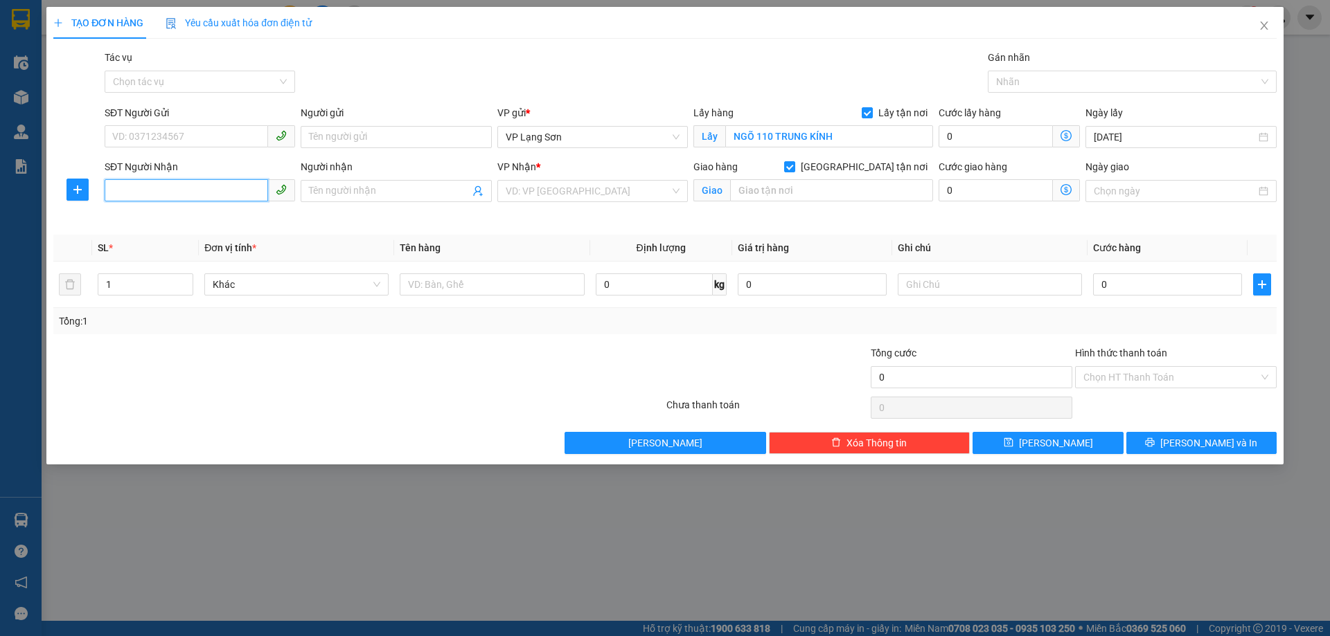
paste input "0347540123"
click at [114, 189] on input "0347540123" at bounding box center [186, 190] width 163 height 22
type input "0347540123"
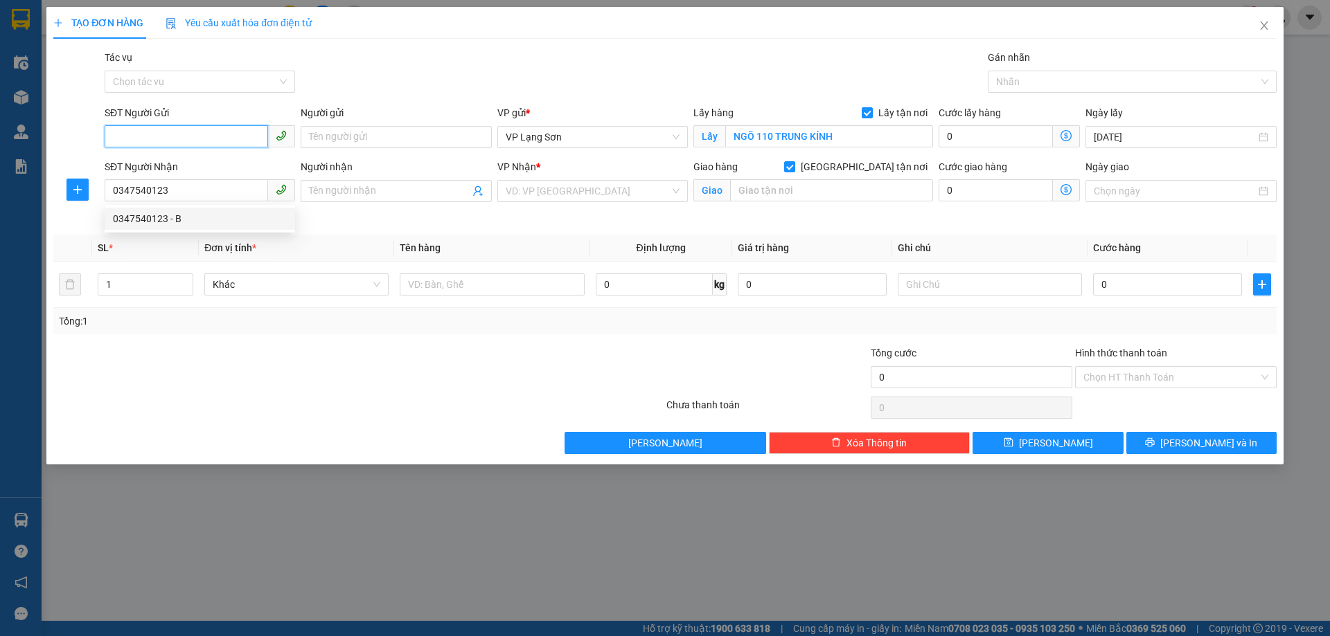
click at [130, 138] on input "SĐT Người Gửi" at bounding box center [186, 136] width 163 height 22
type input "0869696777"
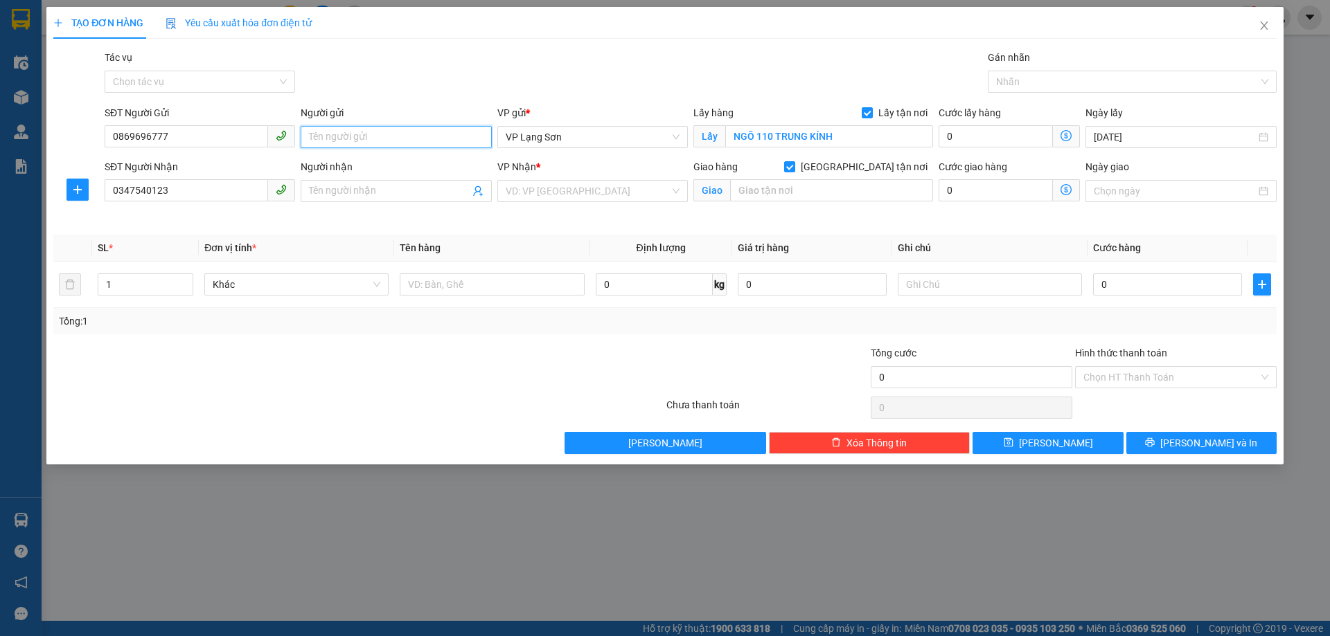
click at [322, 141] on input "Người gửi" at bounding box center [396, 137] width 190 height 22
type input "A"
click at [336, 213] on div "Người nhận Tên người nhận" at bounding box center [396, 191] width 196 height 65
click at [343, 193] on input "Người nhận" at bounding box center [389, 191] width 160 height 15
drag, startPoint x: 675, startPoint y: 132, endPoint x: 665, endPoint y: 135, distance: 11.0
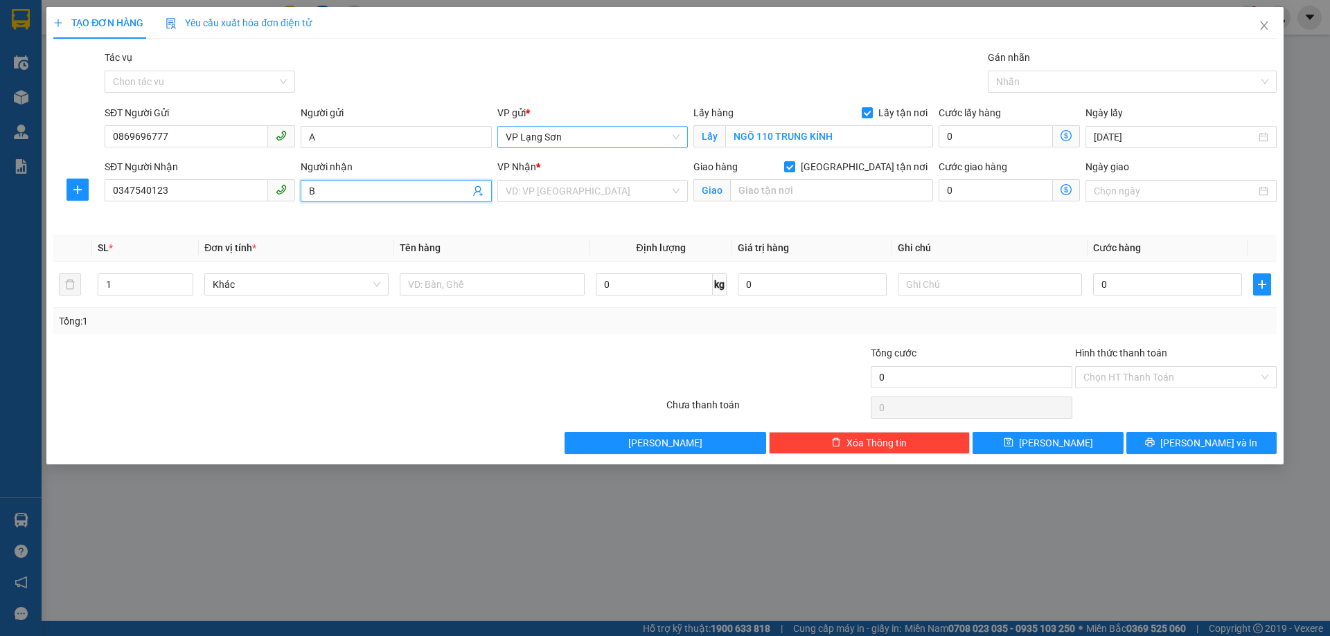
click at [675, 132] on span "VP Lạng Sơn" at bounding box center [593, 137] width 174 height 21
type input "B"
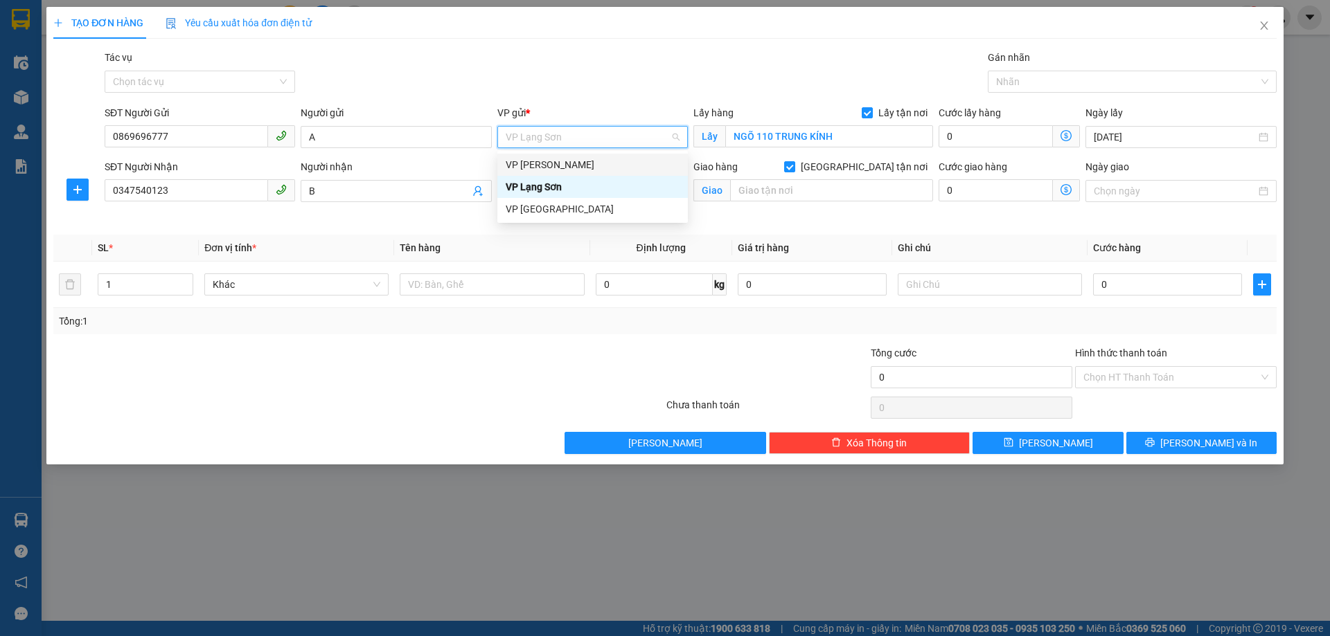
click at [612, 159] on div "VP [PERSON_NAME]" at bounding box center [593, 164] width 174 height 15
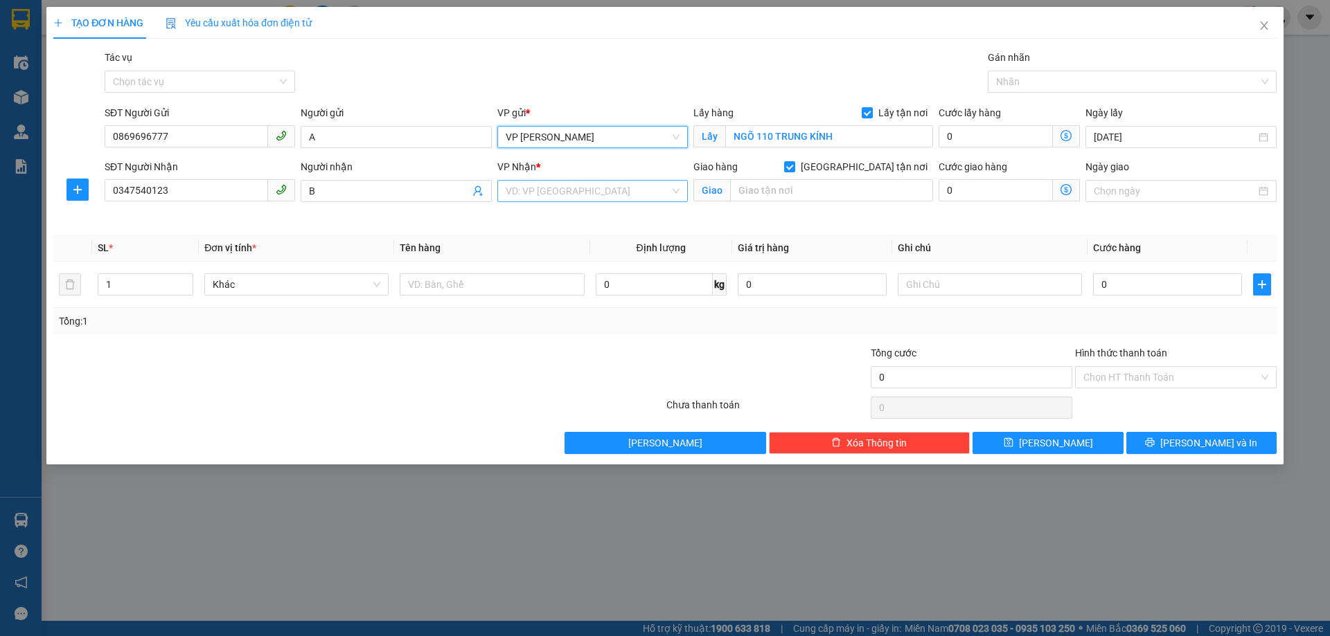
click at [677, 193] on div "VD: VP [GEOGRAPHIC_DATA]" at bounding box center [592, 191] width 190 height 22
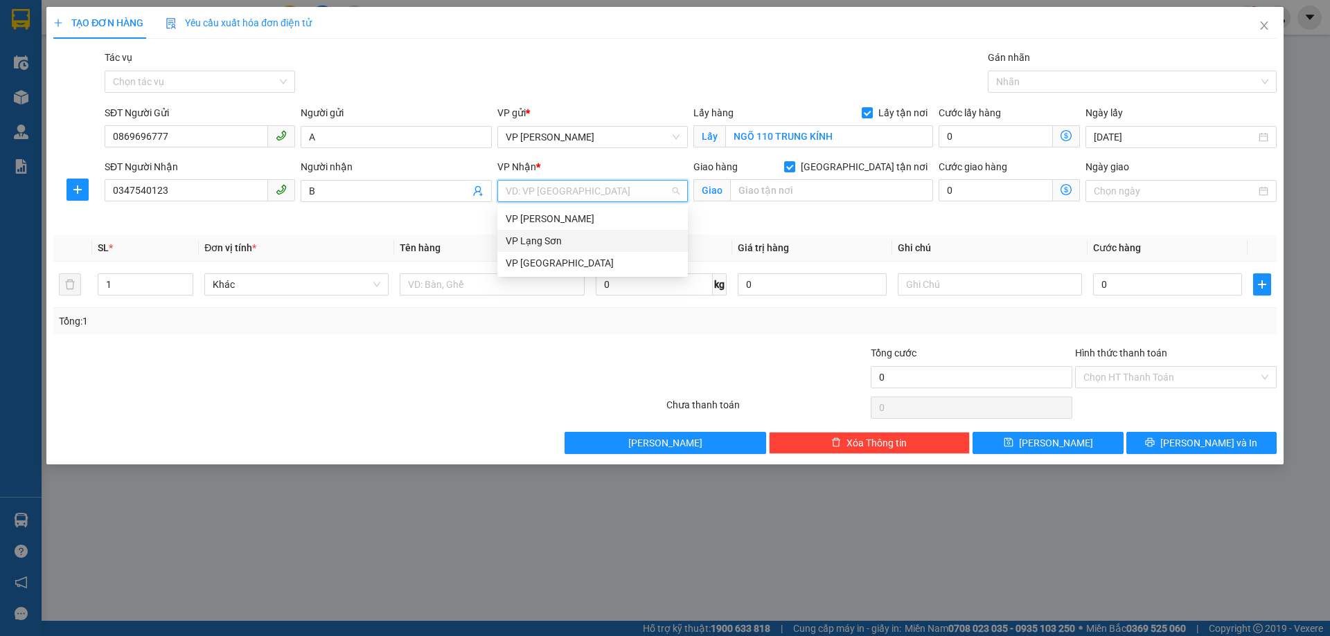
click at [585, 242] on div "VP Lạng Sơn" at bounding box center [593, 240] width 174 height 15
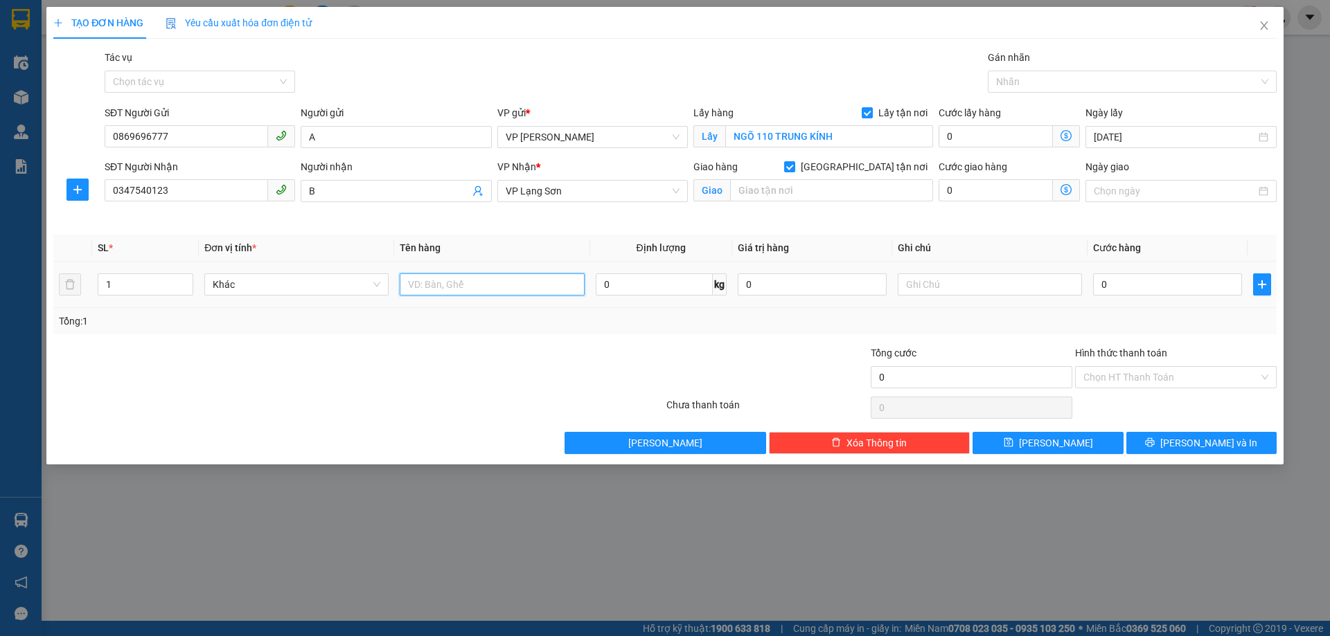
click at [502, 280] on input "text" at bounding box center [492, 285] width 184 height 22
type input "THIẾT BỊ"
click at [141, 193] on input "0347540123" at bounding box center [186, 190] width 163 height 22
click at [204, 190] on input "0347540123" at bounding box center [186, 190] width 163 height 22
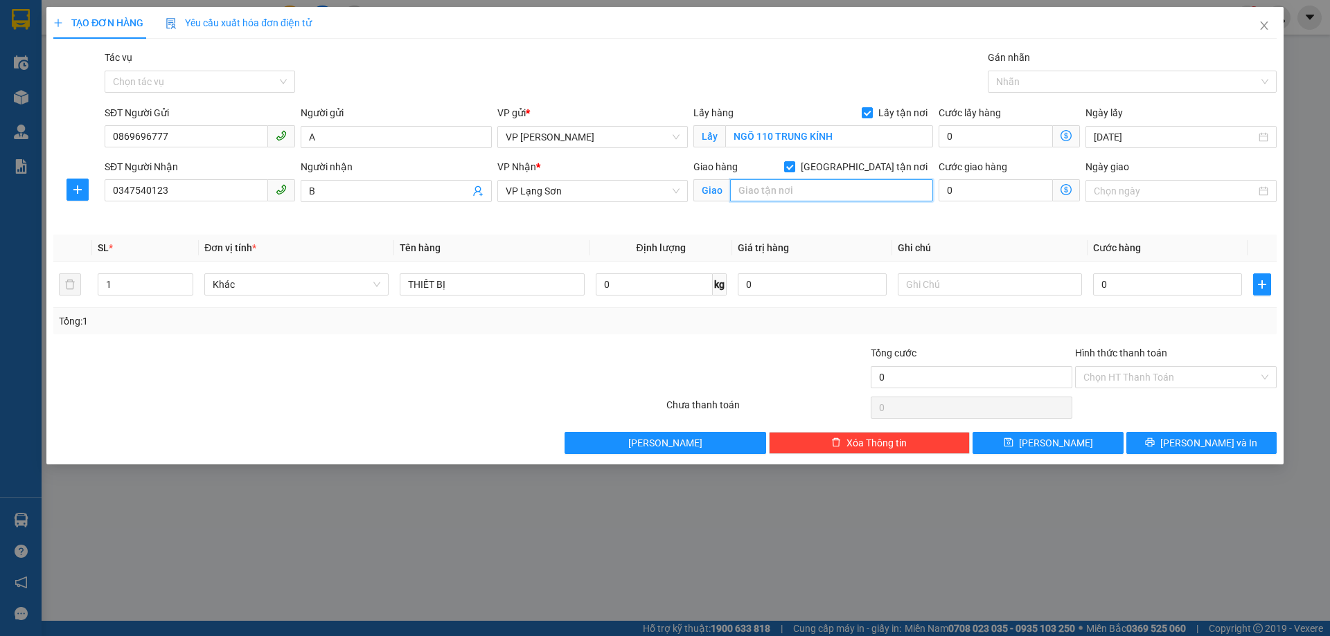
click at [828, 190] on input "text" at bounding box center [831, 190] width 203 height 22
type input "PK ĐA KHOA TRƯỜNG SINH"
click at [934, 283] on input "text" at bounding box center [990, 285] width 184 height 22
click at [938, 280] on input "NG GỬI TT" at bounding box center [990, 285] width 184 height 22
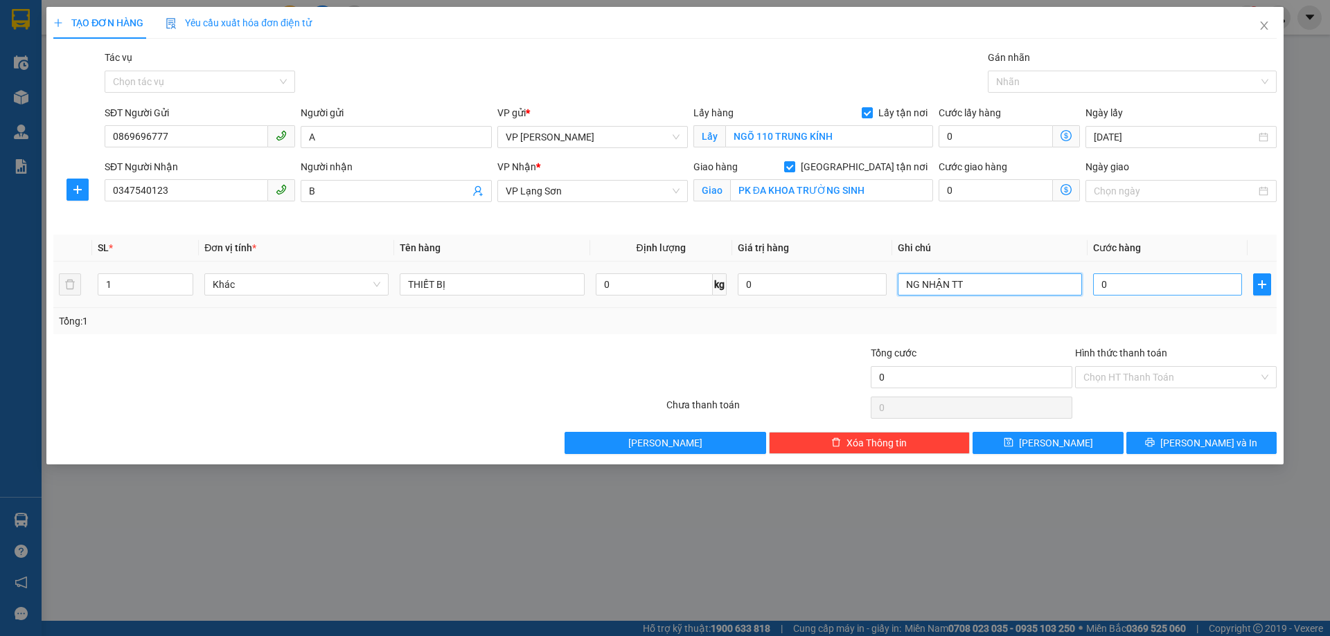
type input "NG NHẬN TT"
click at [1138, 292] on input "0" at bounding box center [1167, 285] width 149 height 22
type input "1"
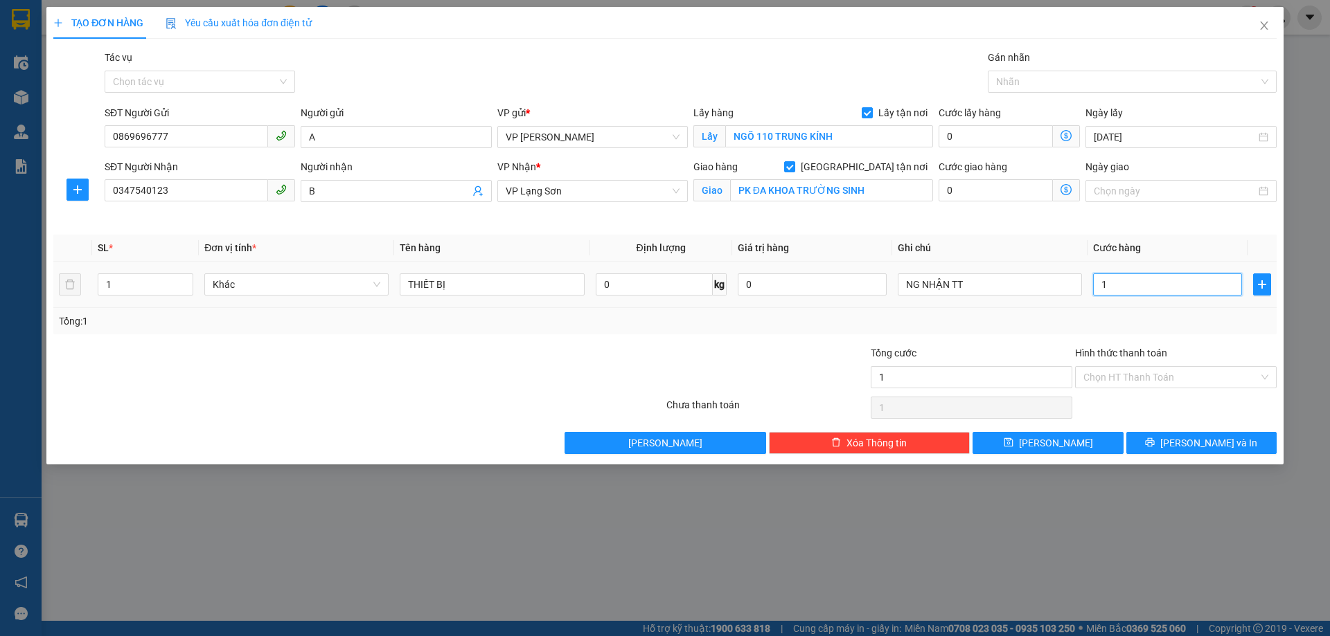
type input "10"
type input "100"
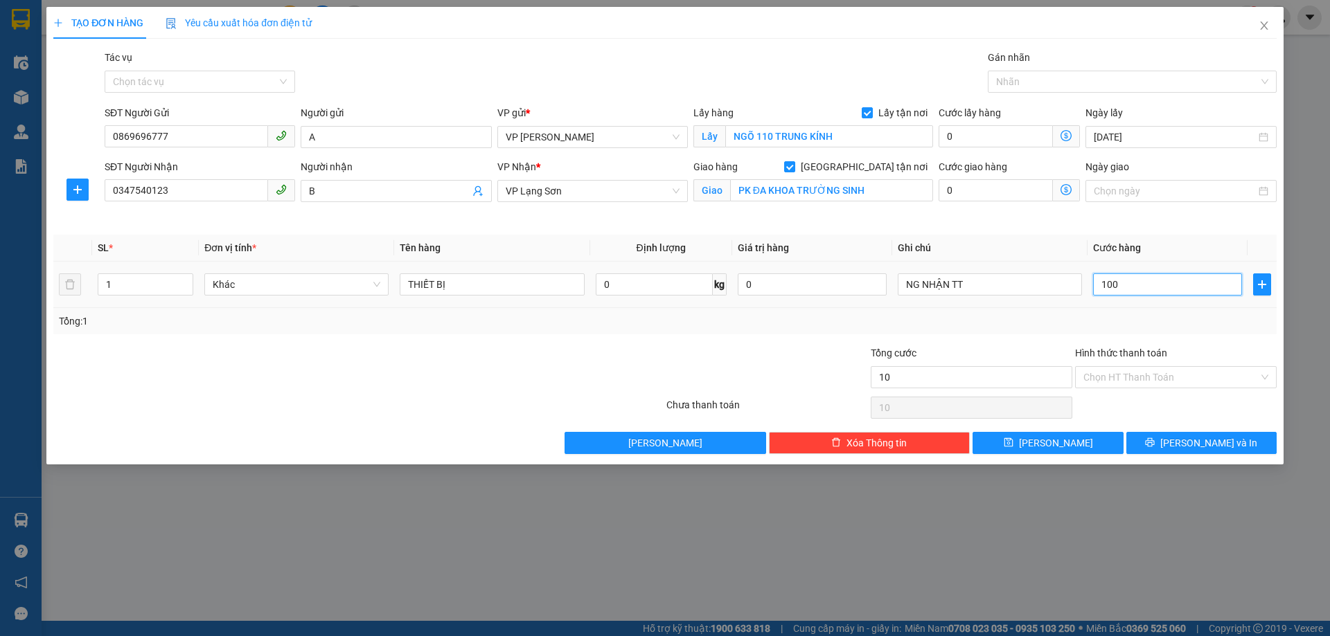
type input "100"
type input "1.000"
type input "10.000"
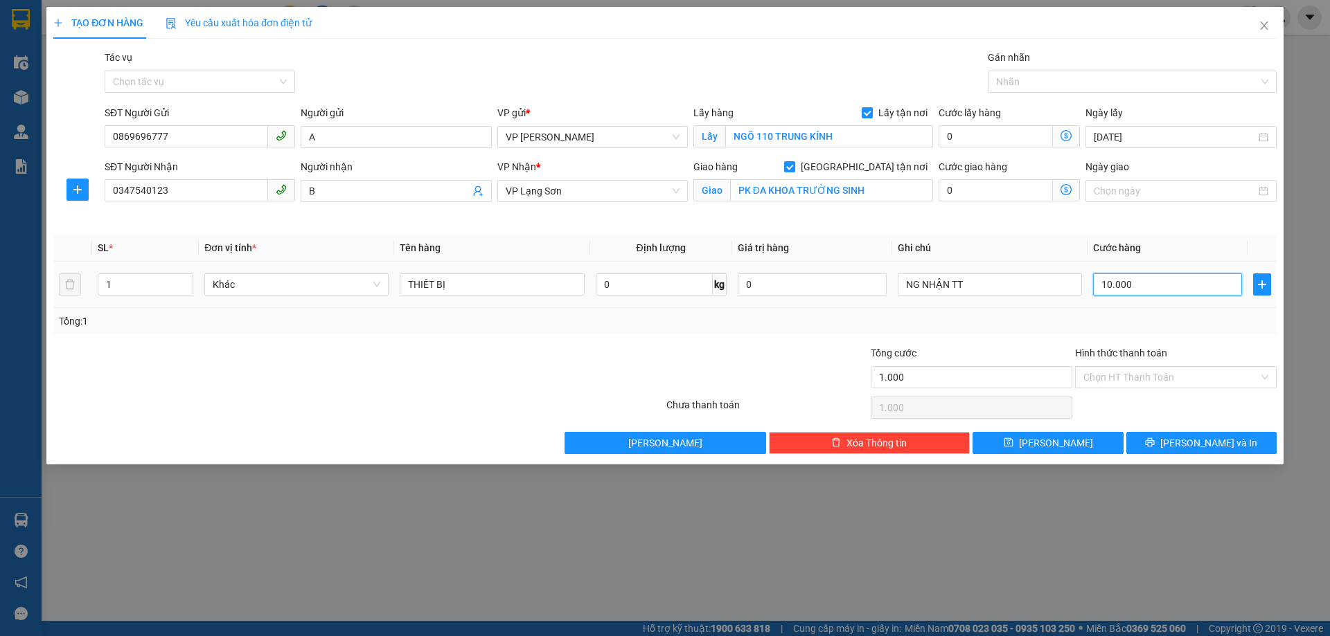
type input "10.000"
type input "100.000"
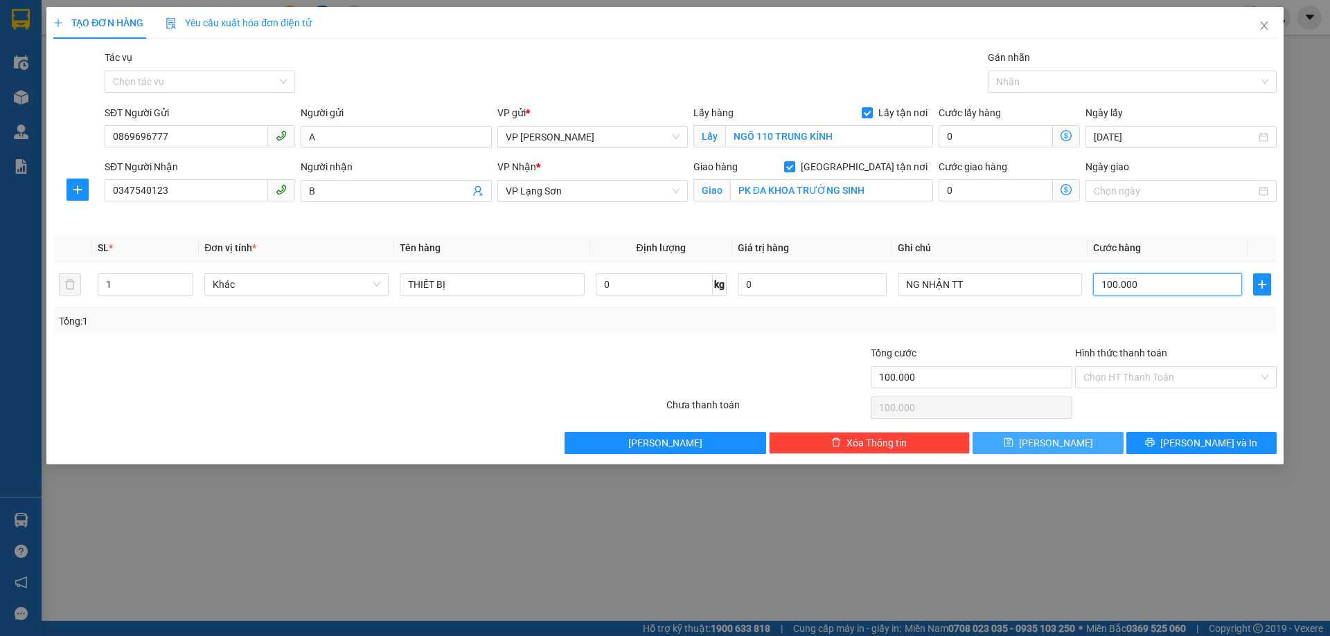
type input "100.000"
click at [1013, 443] on icon "save" at bounding box center [1009, 443] width 10 height 10
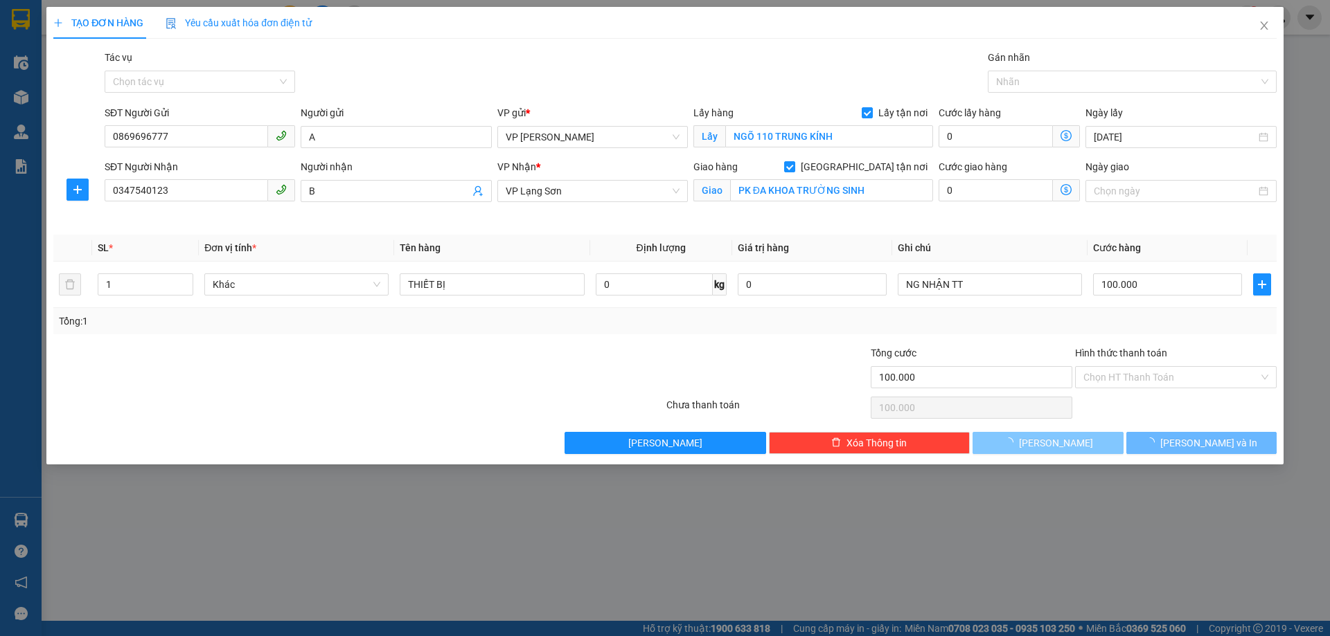
checkbox input "false"
type input "0"
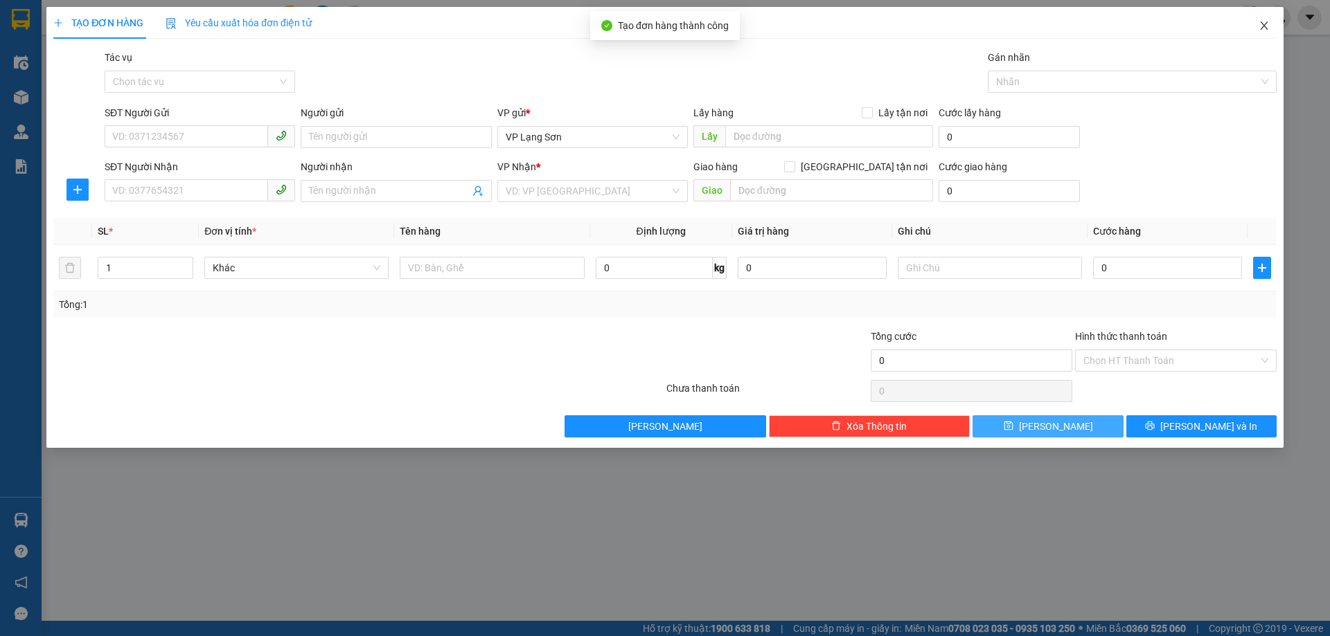
click at [1265, 27] on icon "close" at bounding box center [1264, 25] width 8 height 8
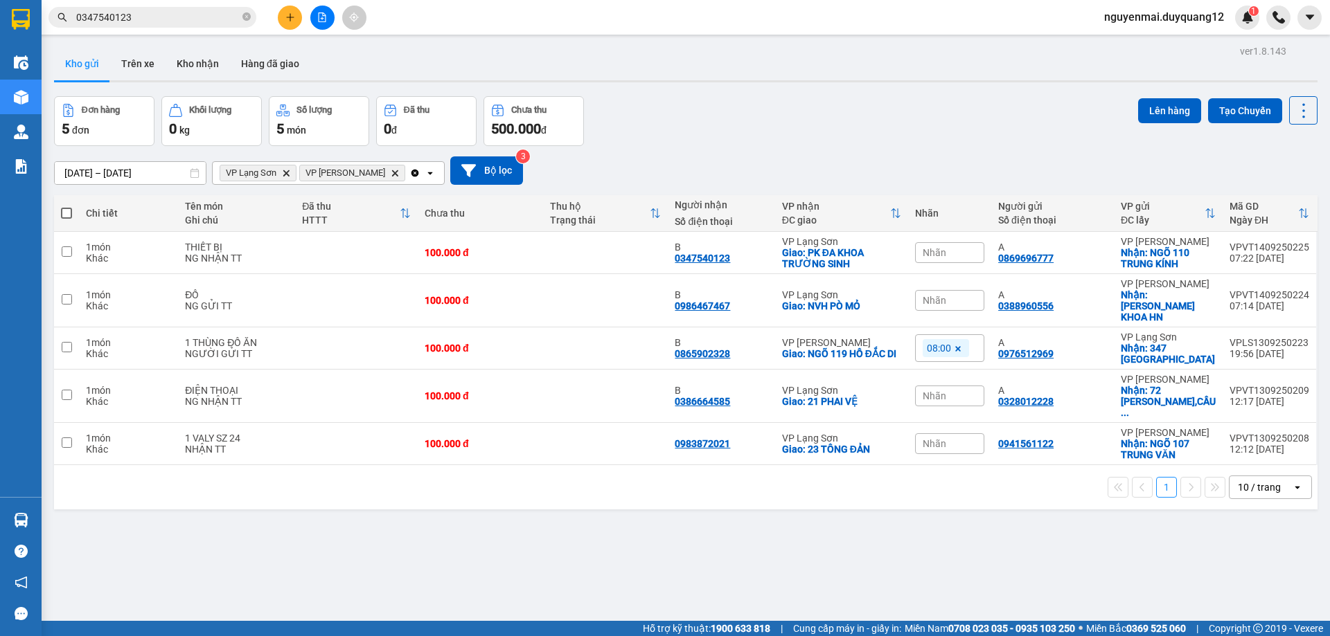
click at [288, 17] on icon "plus" at bounding box center [290, 17] width 8 height 1
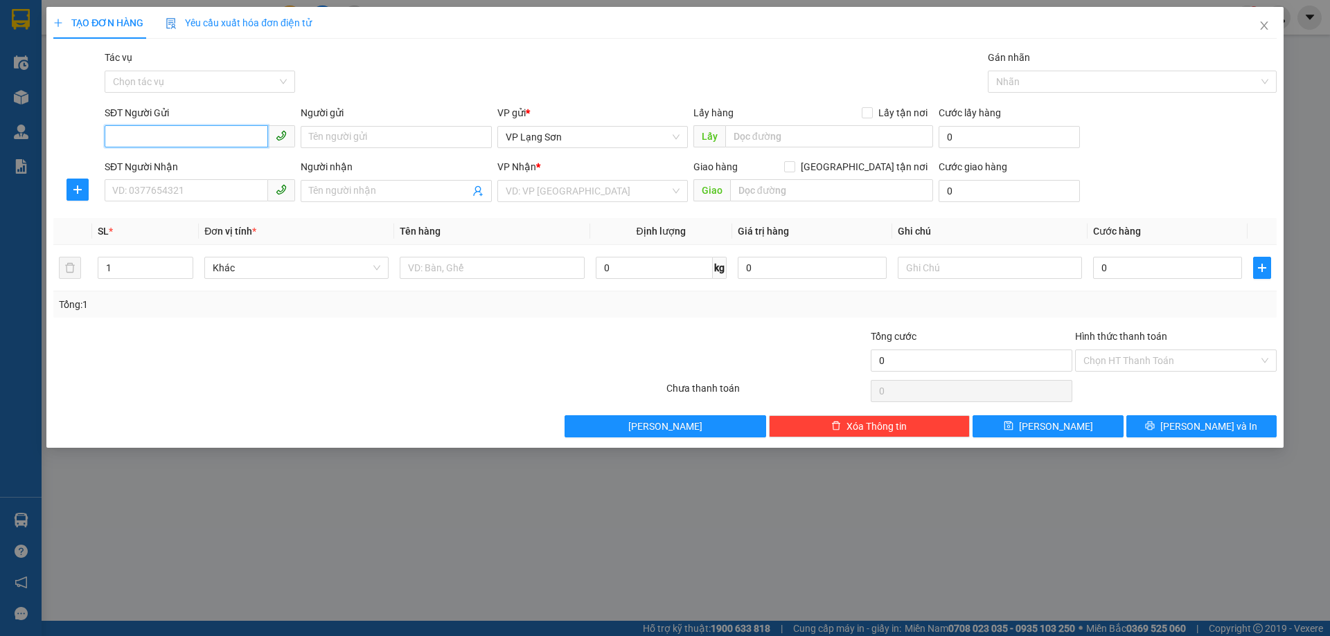
click at [148, 143] on input "SĐT Người Gửi" at bounding box center [186, 136] width 163 height 22
type input "0393990282"
click at [168, 193] on input "SĐT Người Nhận" at bounding box center [186, 190] width 163 height 22
click at [148, 128] on input "0393990282" at bounding box center [186, 136] width 163 height 22
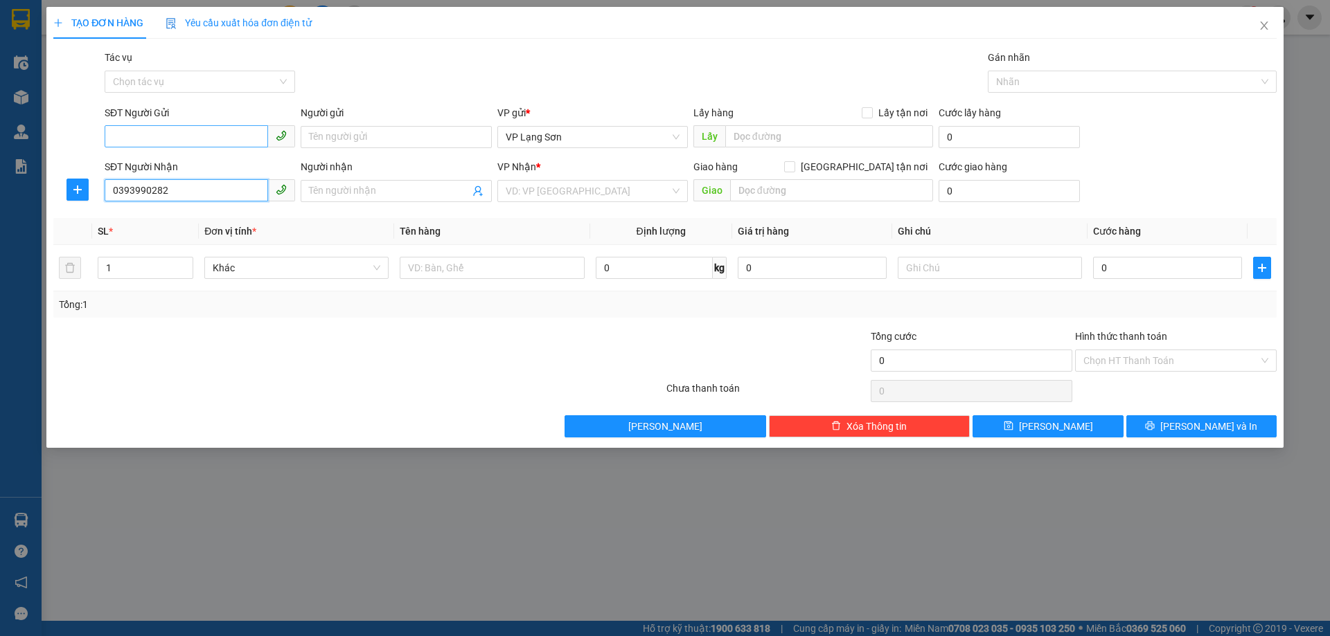
type input "0393990282"
click at [129, 131] on input "SĐT Người Gửi" at bounding box center [186, 136] width 163 height 22
type input "0848910289"
click at [144, 161] on div "0848910289 - A" at bounding box center [200, 164] width 174 height 15
type input "A"
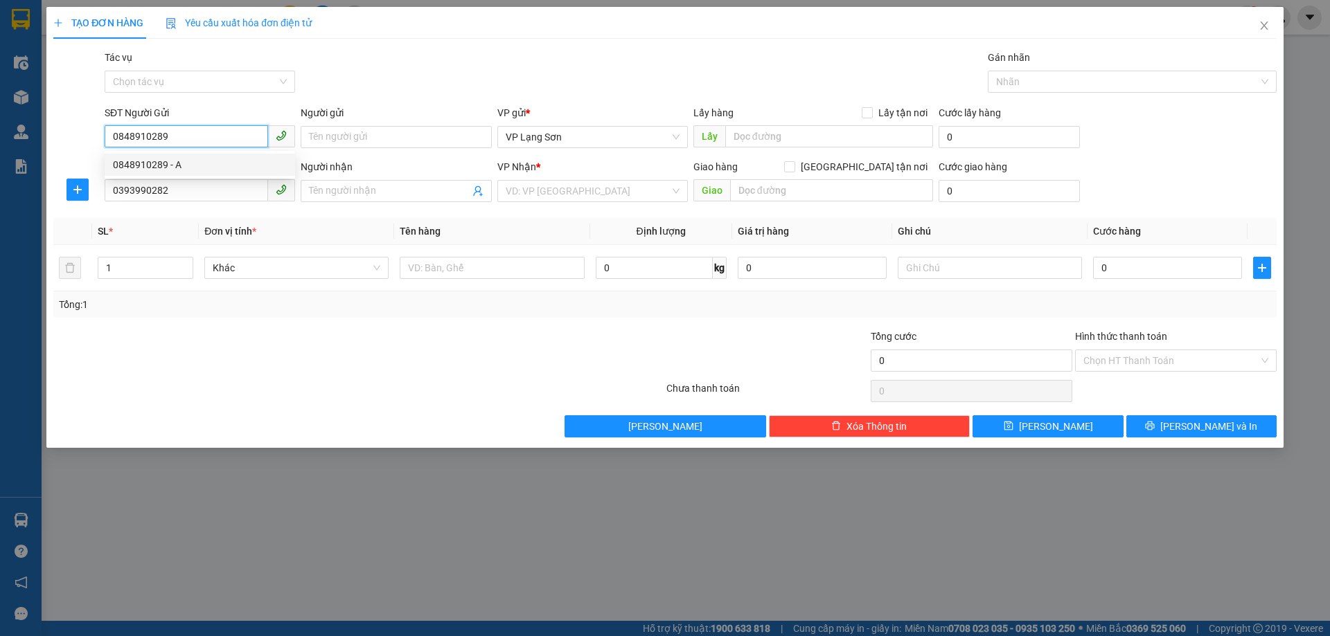
checkbox input "true"
type input "VPLS"
type input "0848910289"
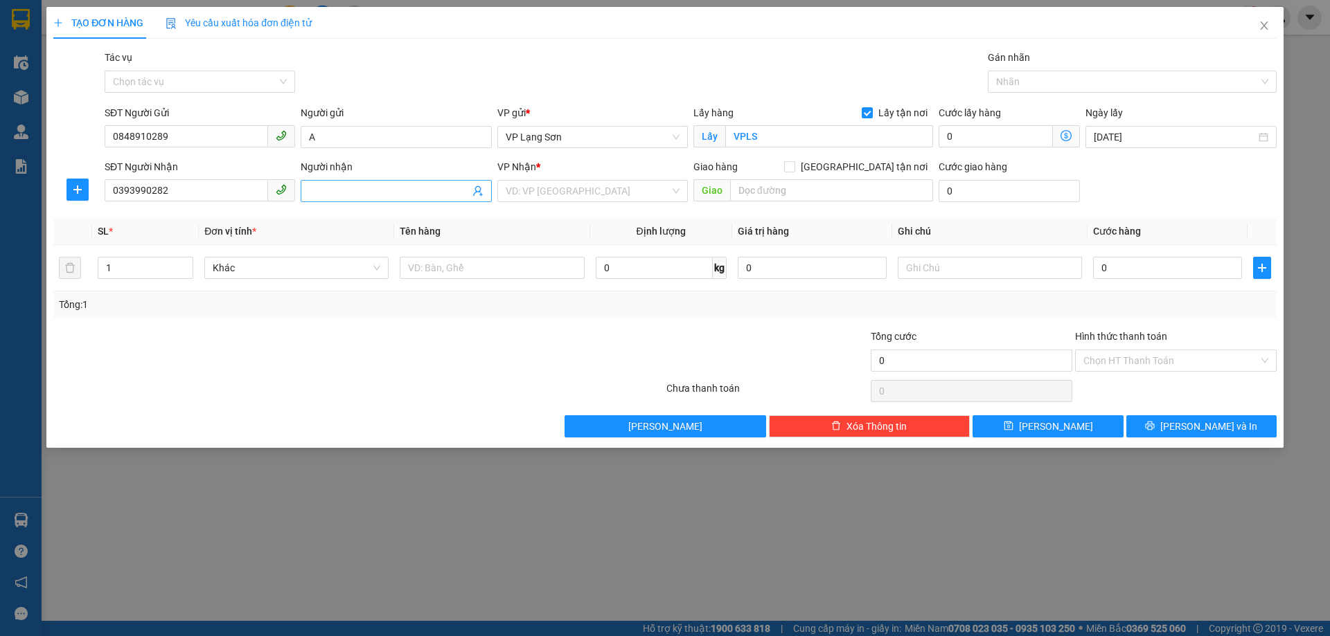
click at [398, 190] on input "Người nhận" at bounding box center [389, 191] width 160 height 15
click at [677, 190] on div "VD: VP [GEOGRAPHIC_DATA]" at bounding box center [592, 191] width 190 height 22
type input "B"
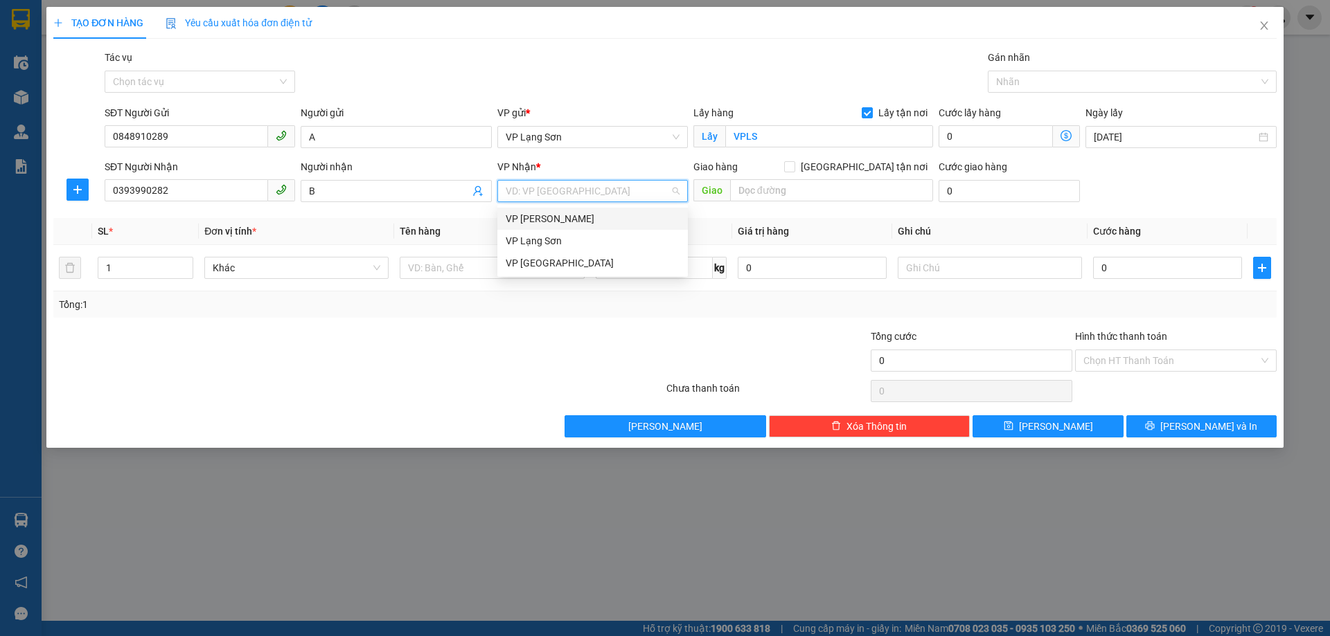
click at [553, 215] on div "VP [PERSON_NAME]" at bounding box center [593, 218] width 174 height 15
click at [794, 169] on input "[GEOGRAPHIC_DATA] tận nơi" at bounding box center [789, 166] width 10 height 10
checkbox input "true"
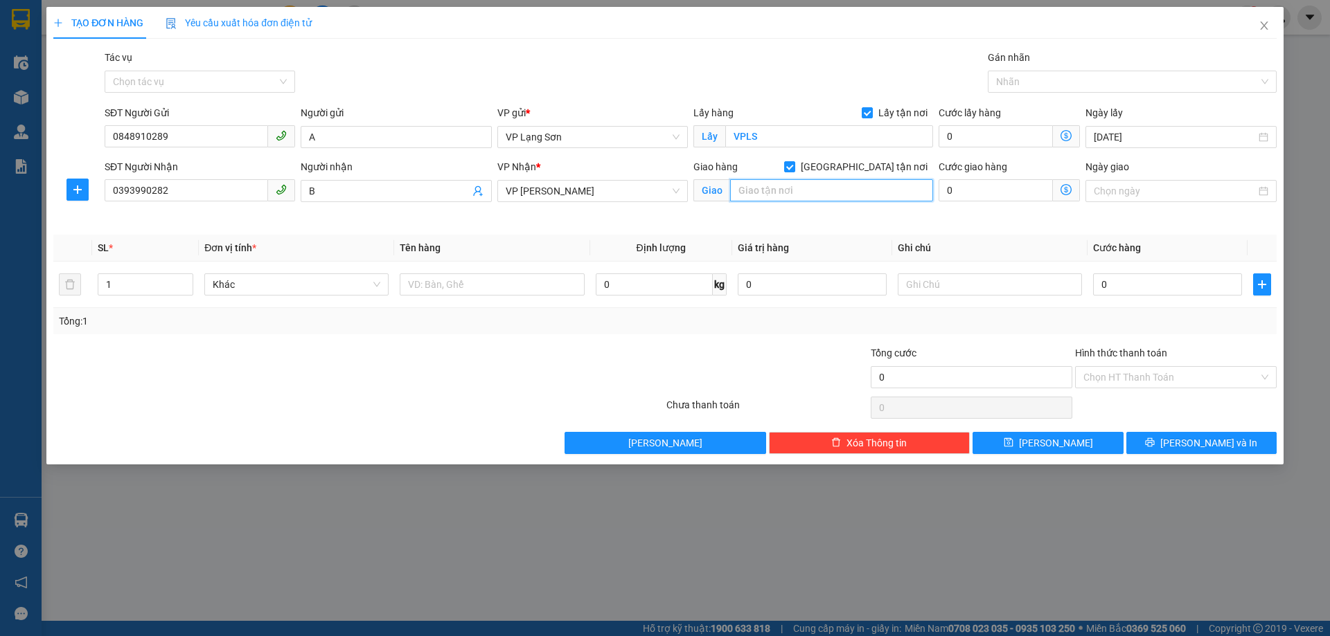
click at [772, 190] on input "text" at bounding box center [831, 190] width 203 height 22
type input "CT12 [GEOGRAPHIC_DATA]"
click at [426, 286] on input "text" at bounding box center [492, 285] width 184 height 22
type input "D"
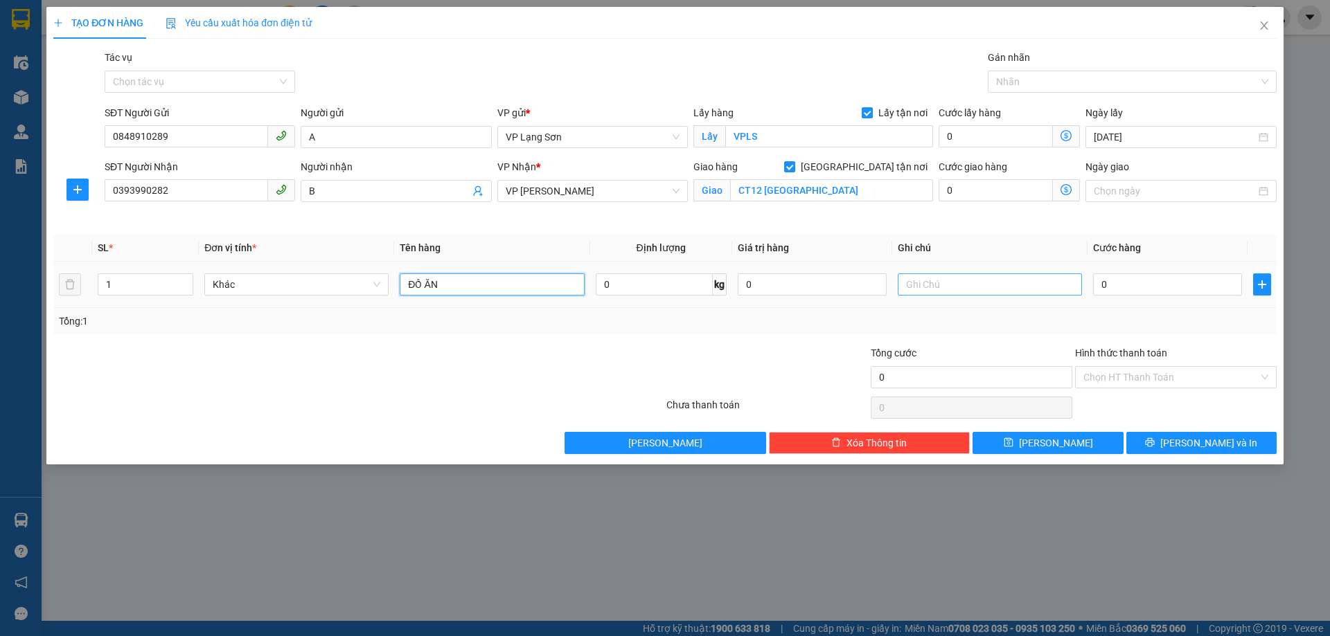
type input "ĐỒ ĂN"
click at [959, 283] on input "text" at bounding box center [990, 285] width 184 height 22
type input "NG GỬI TT"
click at [1120, 284] on input "0" at bounding box center [1167, 285] width 149 height 22
type input "1"
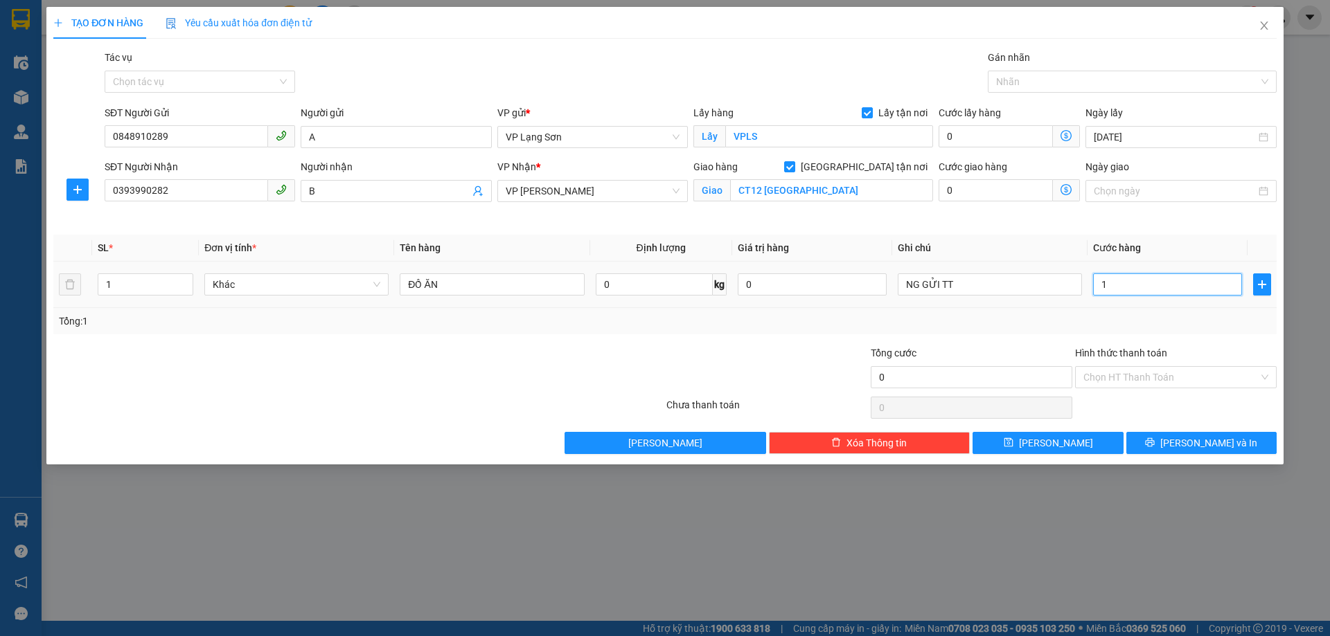
type input "1"
type input "10"
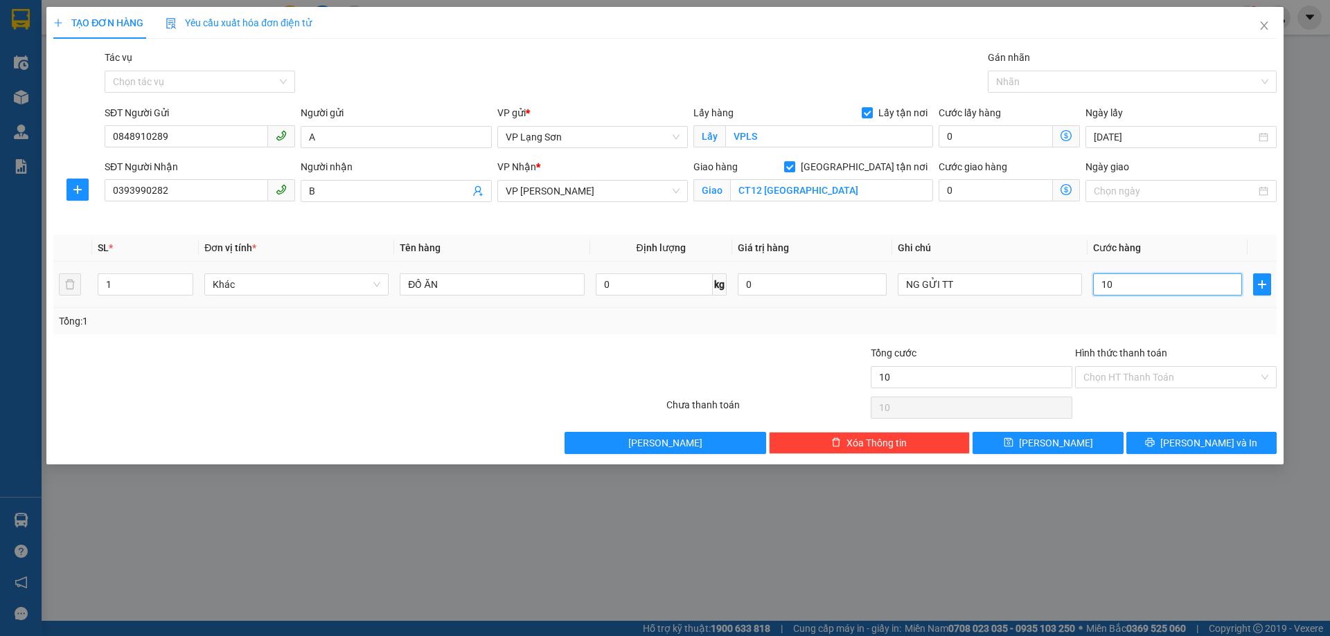
type input "100"
type input "1.000"
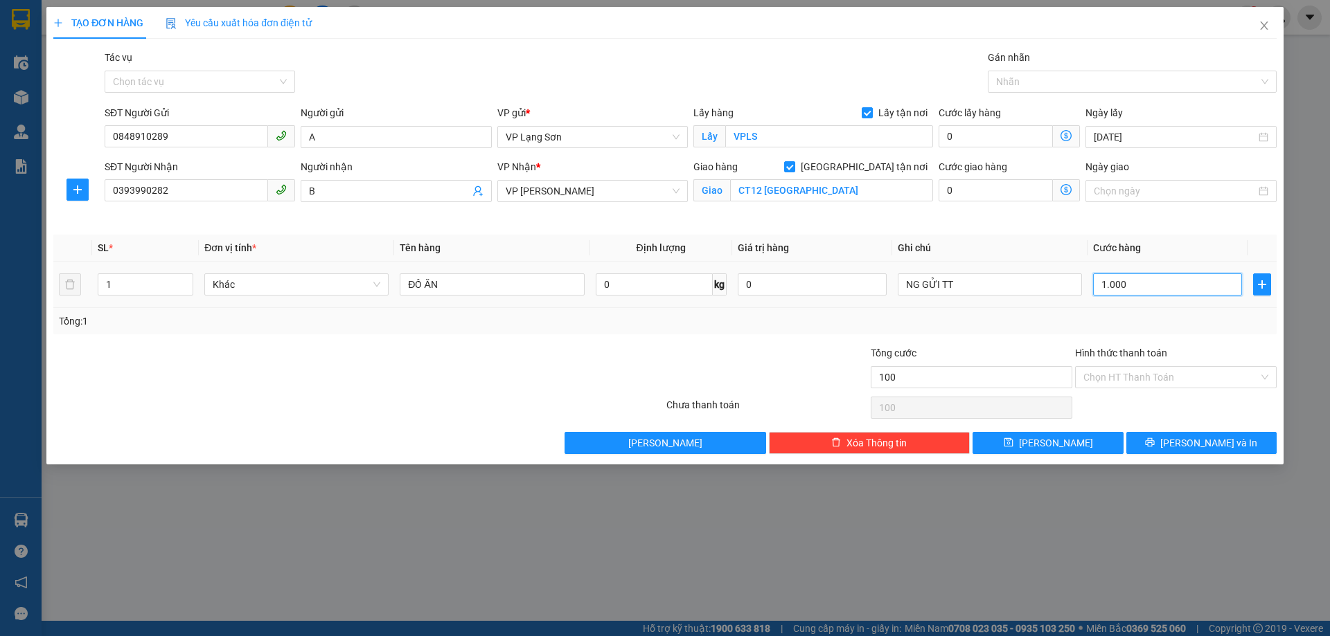
type input "1.000"
type input "10.000"
type input "100.000"
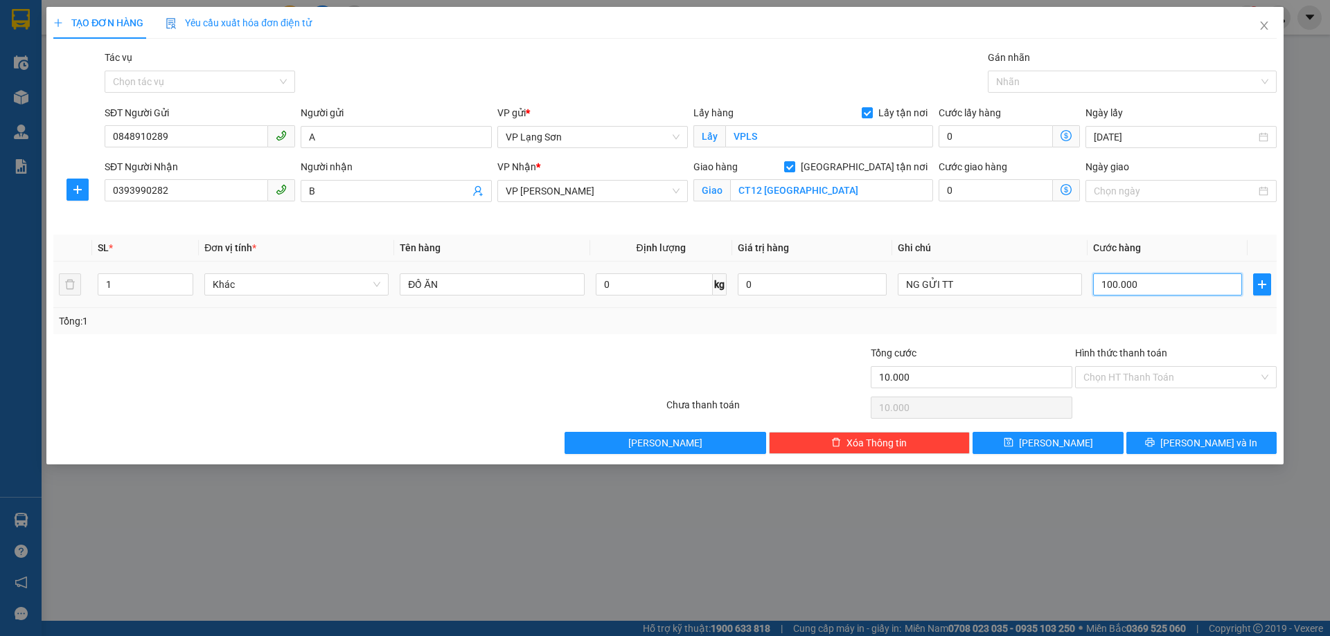
type input "100.000"
click at [1031, 450] on button "[PERSON_NAME]" at bounding box center [1047, 443] width 150 height 22
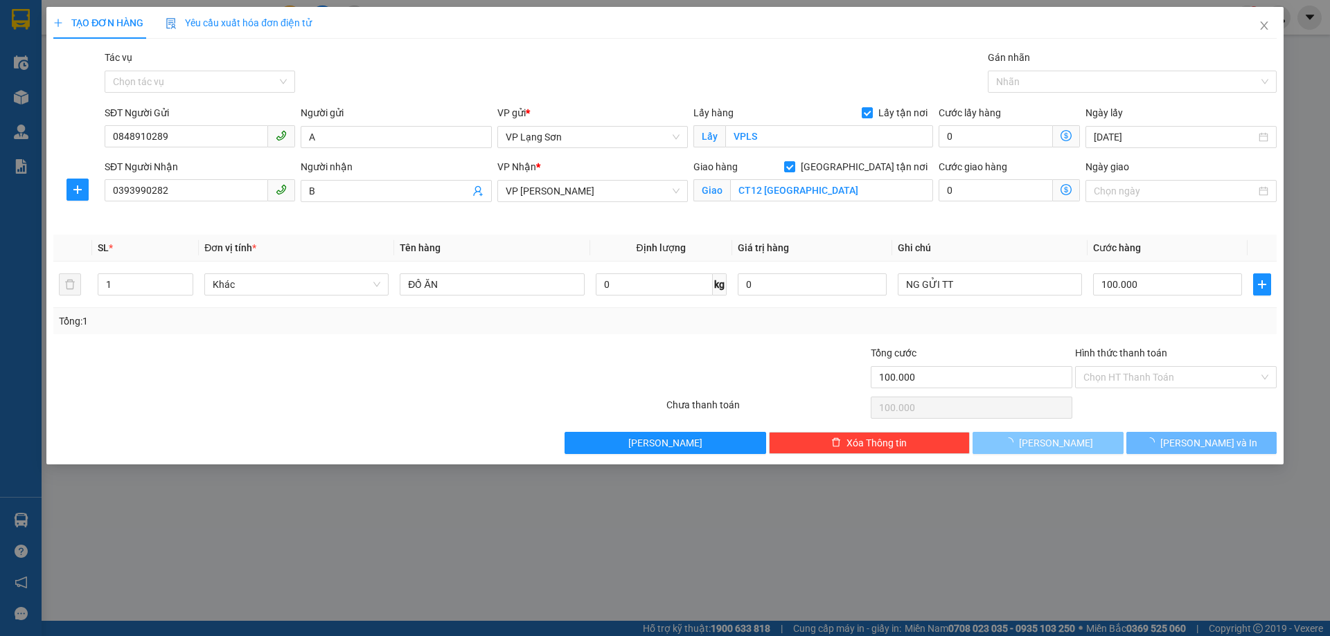
checkbox input "false"
type input "0"
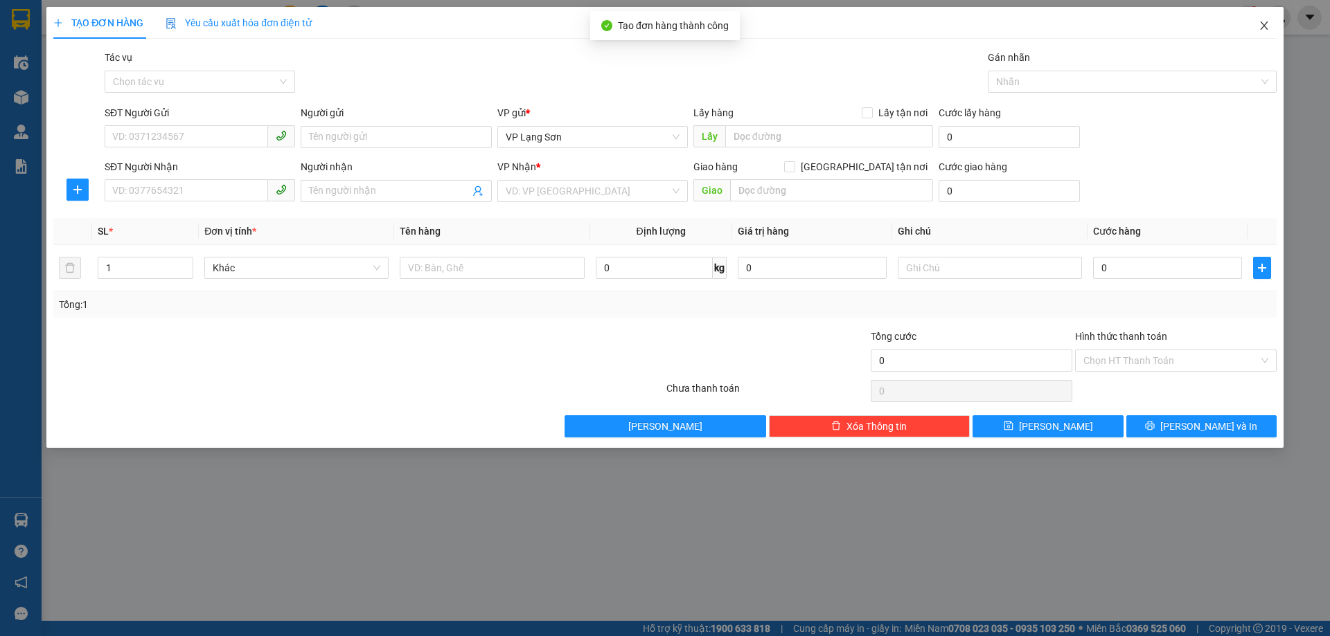
click at [1263, 26] on icon "close" at bounding box center [1264, 25] width 8 height 8
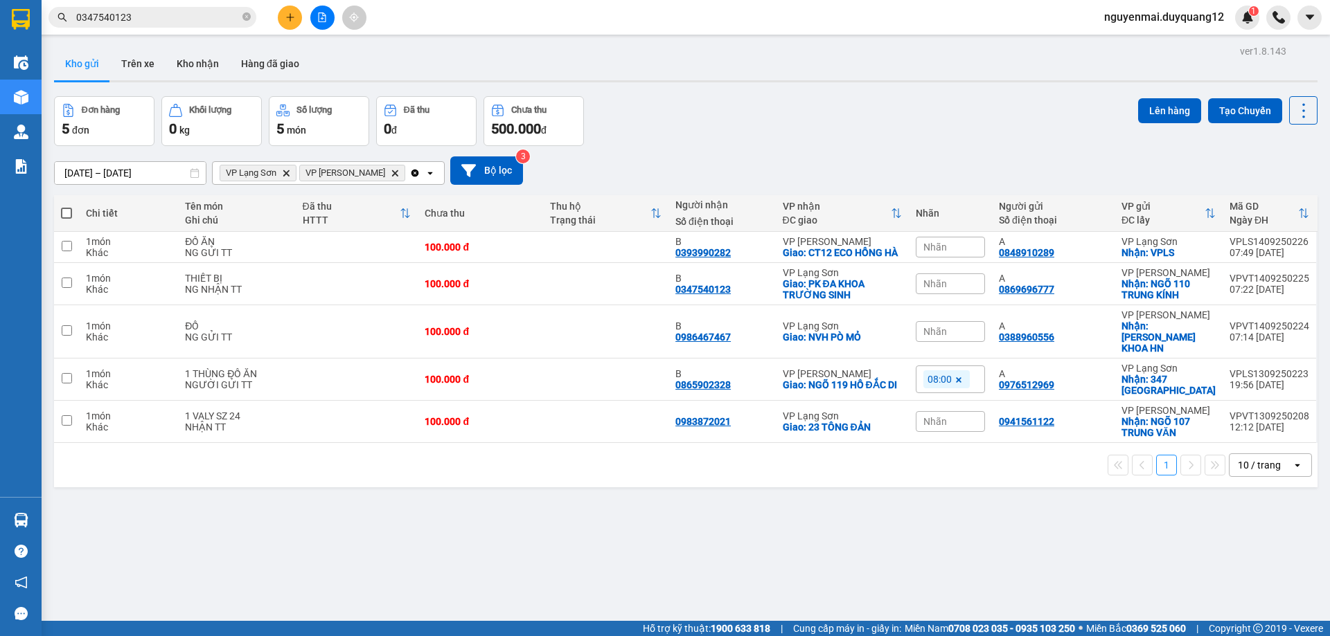
click at [848, 83] on div "Kho gửi Trên xe Kho nhận Hàng đã giao" at bounding box center [685, 65] width 1263 height 37
